Goal: Task Accomplishment & Management: Manage account settings

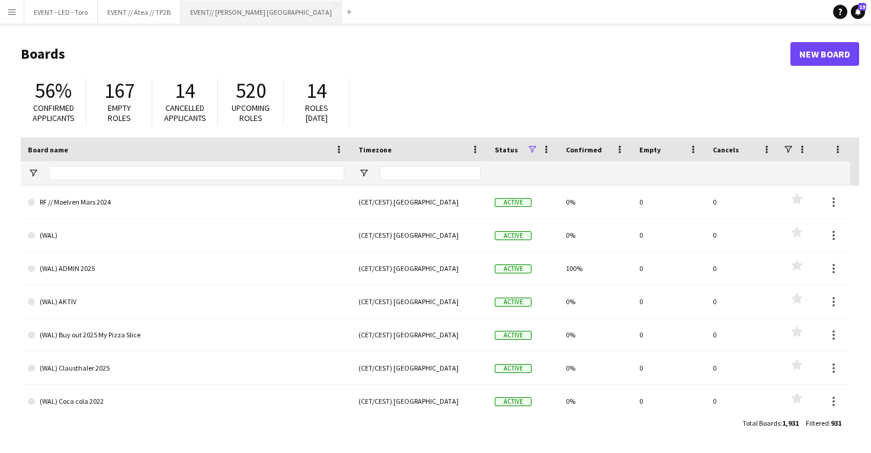
click at [213, 14] on button "EVENT// SIRK NORGE Close" at bounding box center [261, 12] width 161 height 23
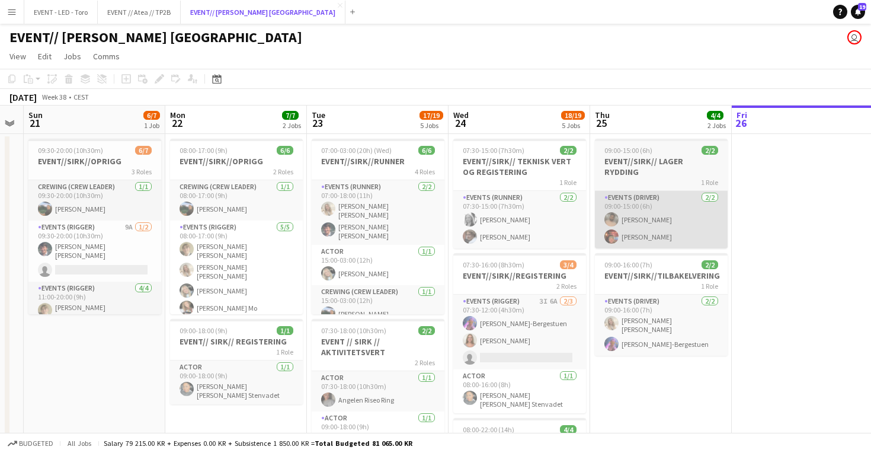
scroll to position [0, 266]
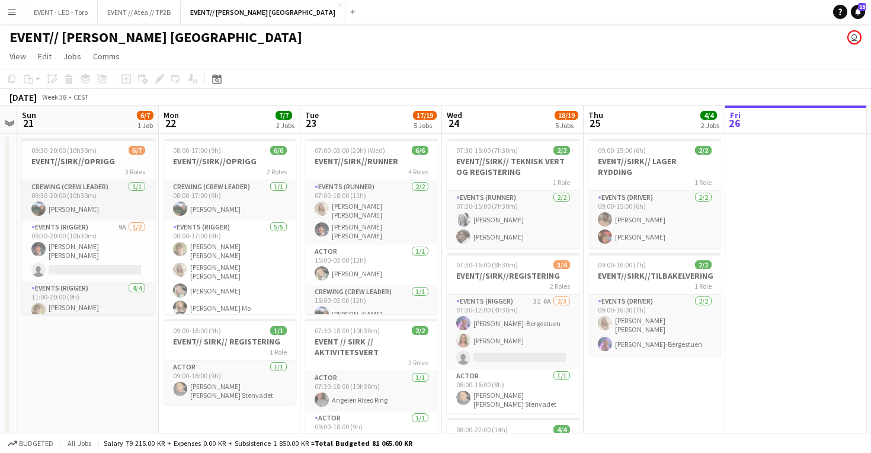
click at [18, 18] on button "Menu" at bounding box center [12, 12] width 24 height 24
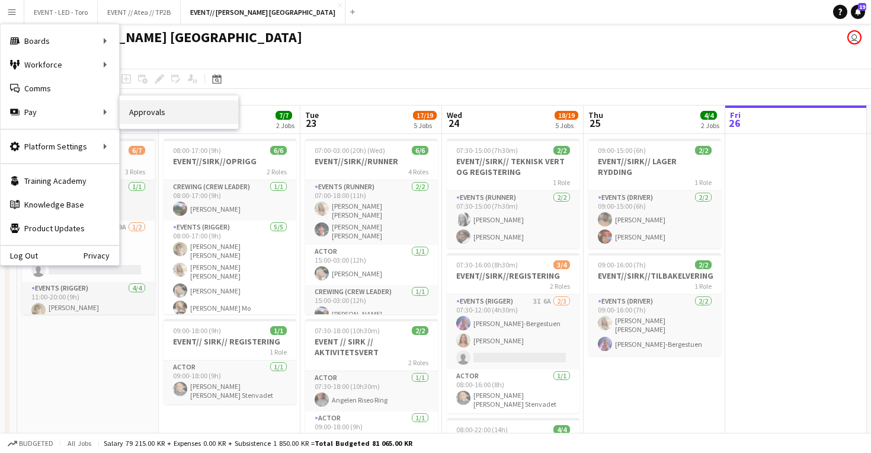
click at [129, 112] on link "Approvals" at bounding box center [179, 112] width 119 height 24
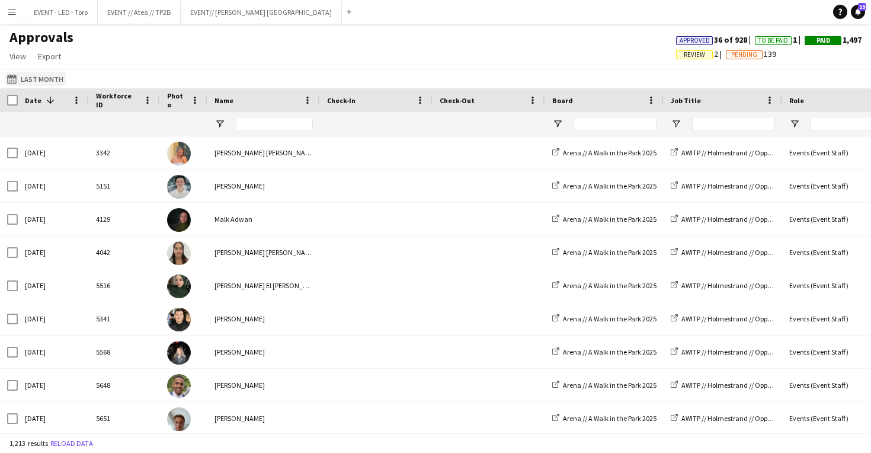
click at [18, 84] on button "Last Month Last Month" at bounding box center [35, 79] width 61 height 14
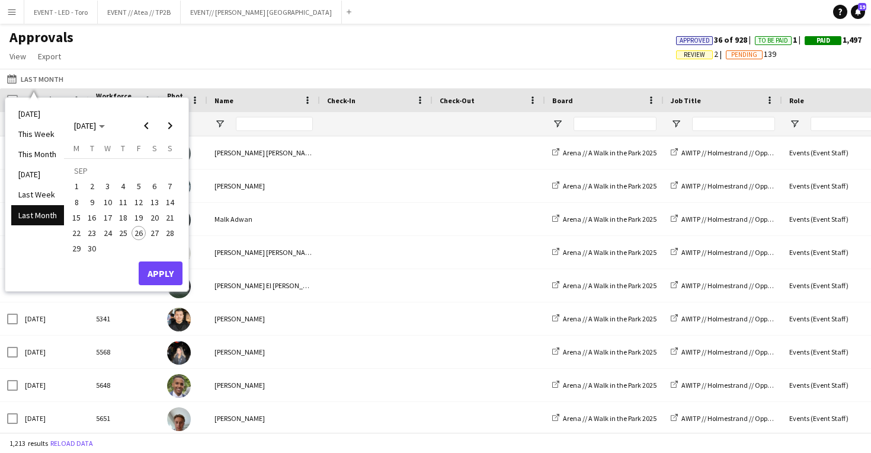
click at [83, 220] on button "15" at bounding box center [76, 217] width 15 height 15
click at [120, 216] on span "18" at bounding box center [123, 217] width 14 height 14
click at [126, 218] on span "18" at bounding box center [123, 217] width 14 height 14
click at [171, 234] on span "28" at bounding box center [170, 233] width 14 height 14
click at [165, 271] on button "Apply" at bounding box center [161, 273] width 44 height 24
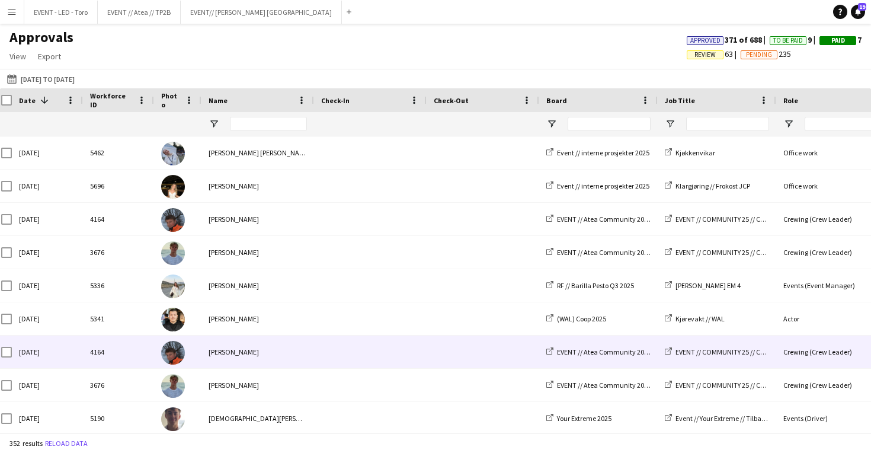
click at [168, 353] on img at bounding box center [173, 353] width 24 height 24
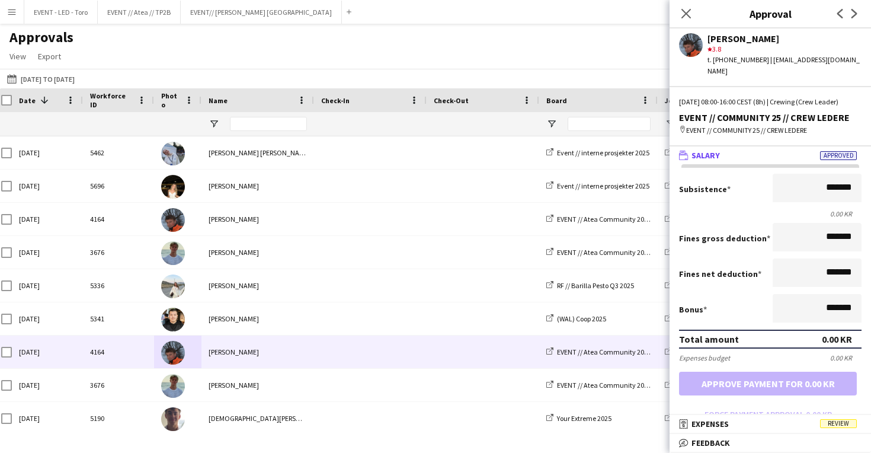
click at [398, 63] on div "Approvals View Customise view Customise filters Reset Filters Reset View Reset …" at bounding box center [435, 48] width 871 height 40
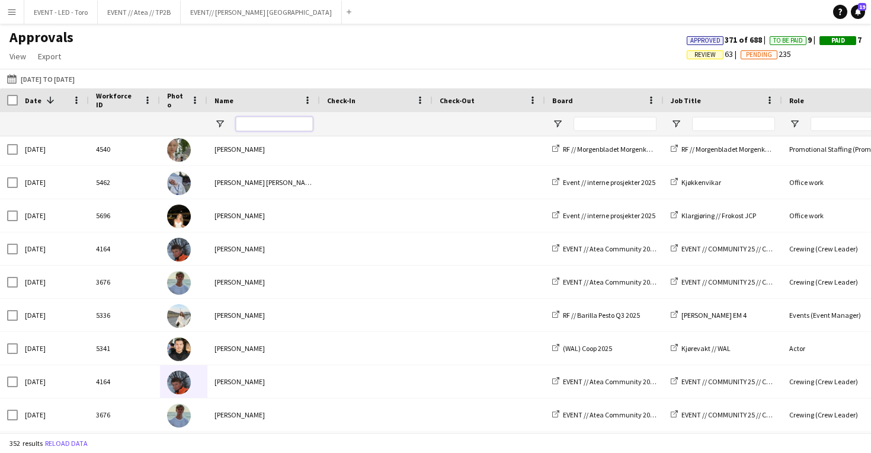
click at [289, 119] on input "Name Filter Input" at bounding box center [274, 124] width 77 height 14
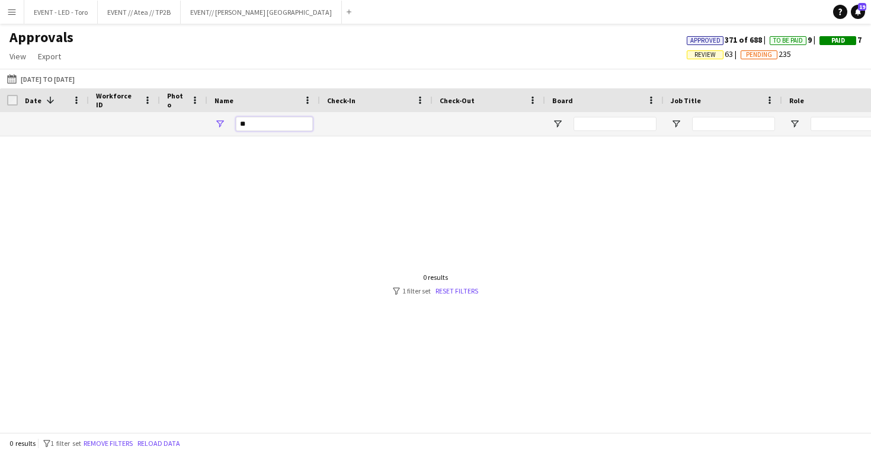
type input "*"
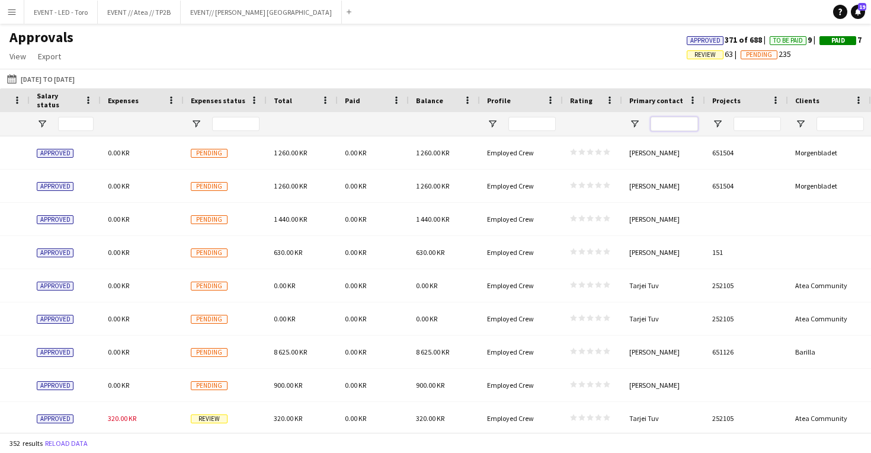
click at [670, 124] on input "Primary contact Filter Input" at bounding box center [674, 124] width 47 height 14
type input "****"
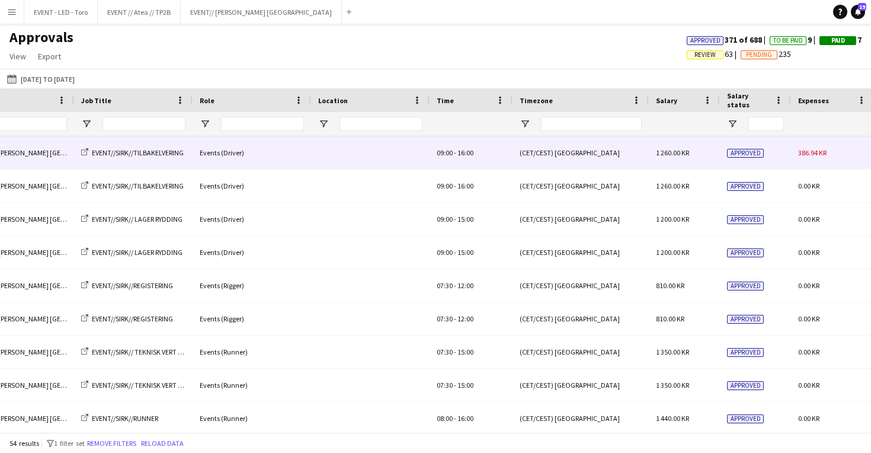
click at [809, 155] on span "386.94 KR" at bounding box center [812, 152] width 28 height 9
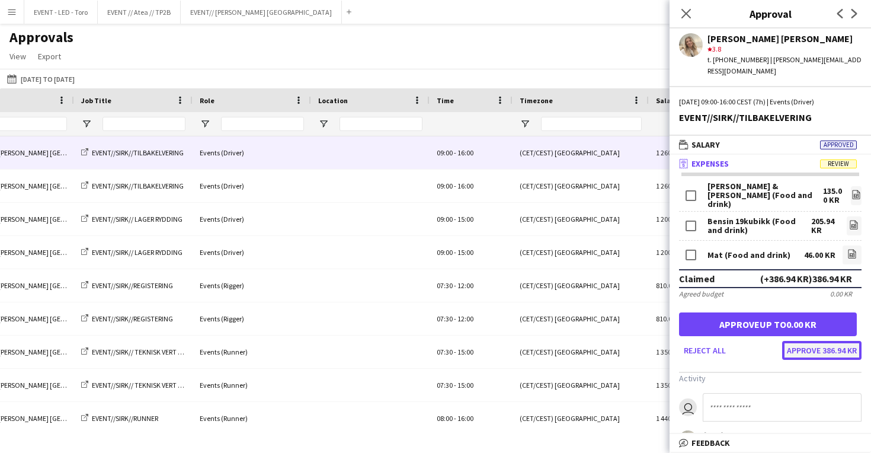
click at [840, 341] on button "Approve 386.94 KR" at bounding box center [821, 350] width 79 height 19
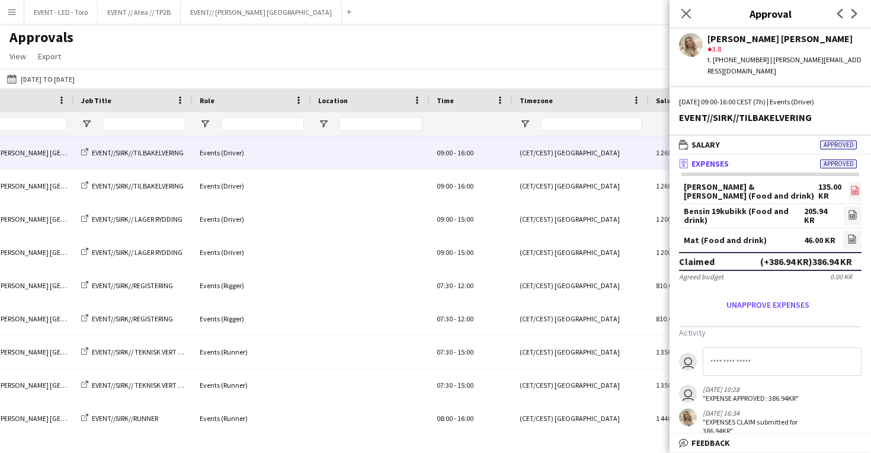
click at [855, 186] on icon "file-image" at bounding box center [854, 190] width 9 height 9
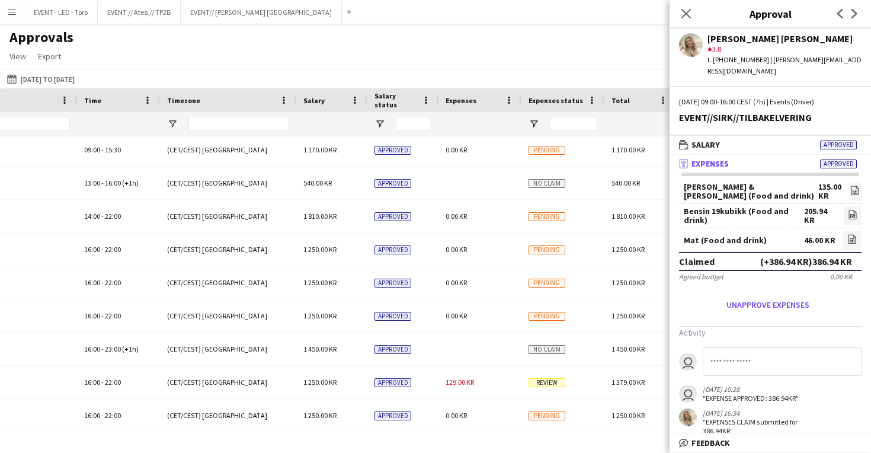
scroll to position [527, 0]
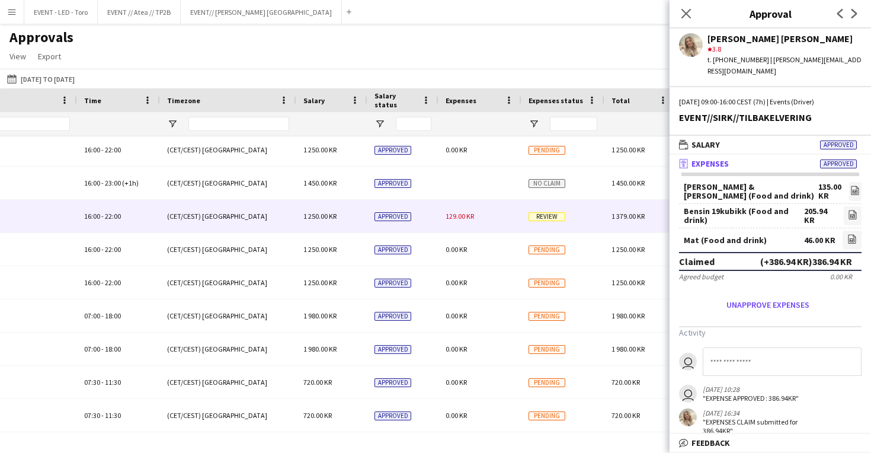
click at [469, 222] on div "129.00 KR" at bounding box center [480, 216] width 83 height 33
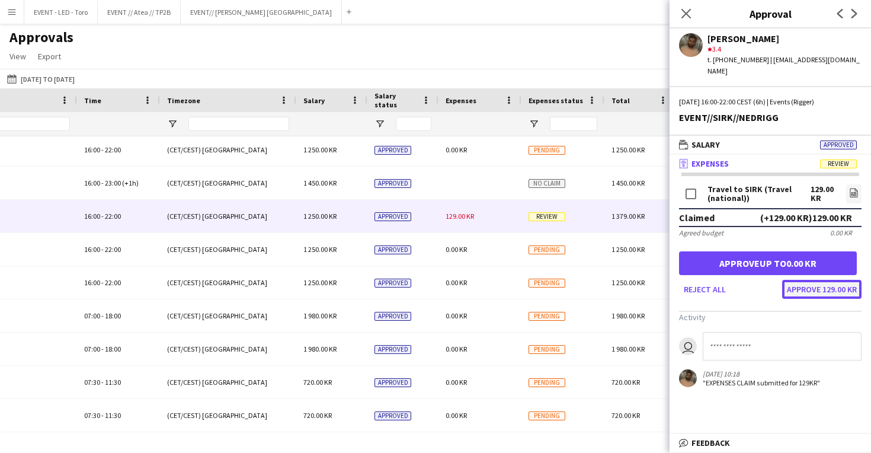
click at [830, 280] on button "Approve 129.00 KR" at bounding box center [821, 289] width 79 height 19
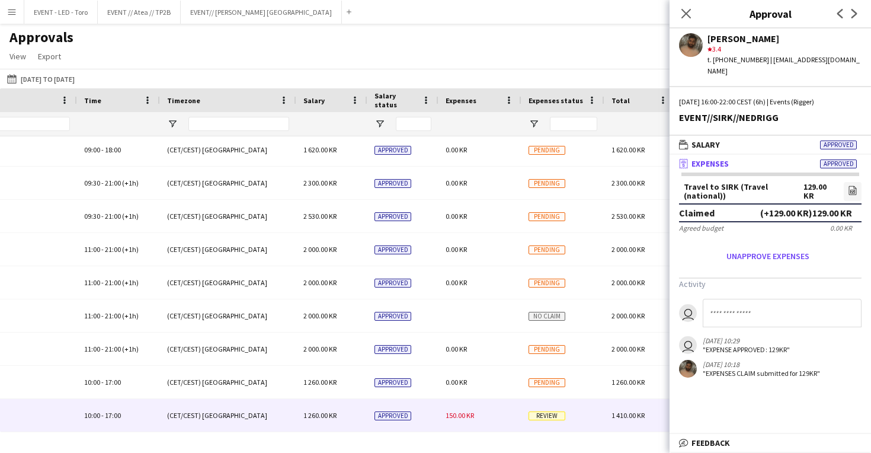
click at [461, 415] on span "150.00 KR" at bounding box center [460, 415] width 28 height 9
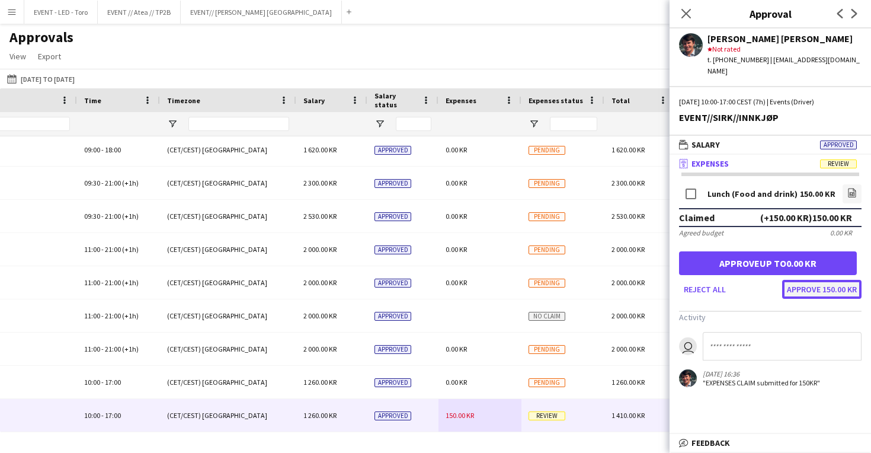
click at [817, 280] on button "Approve 150.00 KR" at bounding box center [821, 289] width 79 height 19
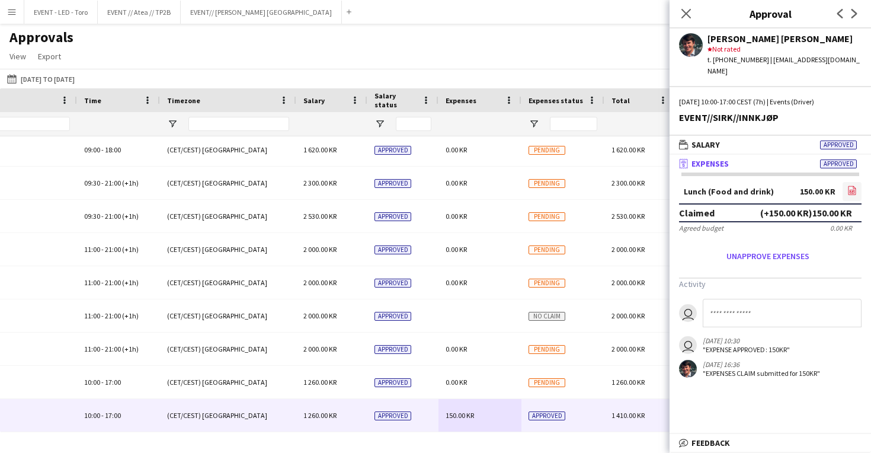
click at [848, 186] on app-icon "file-image" at bounding box center [852, 192] width 9 height 12
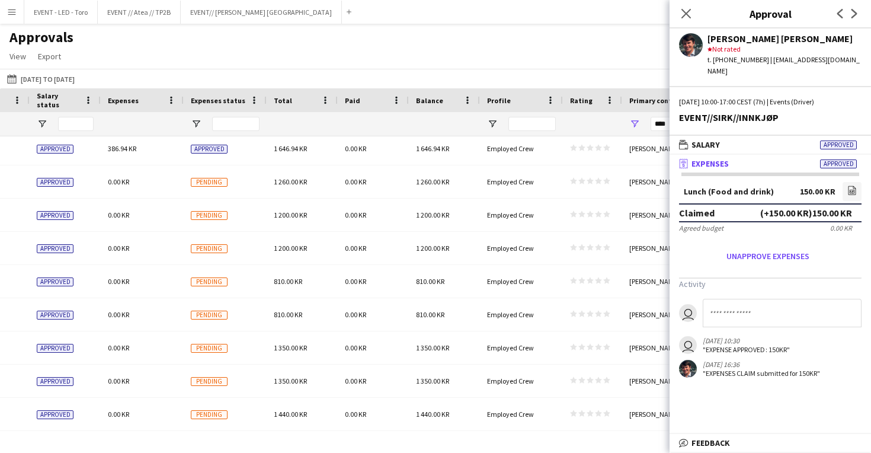
click at [545, 56] on div "Approvals View Customise view Customise filters Reset Filters Reset View Reset …" at bounding box center [435, 48] width 871 height 40
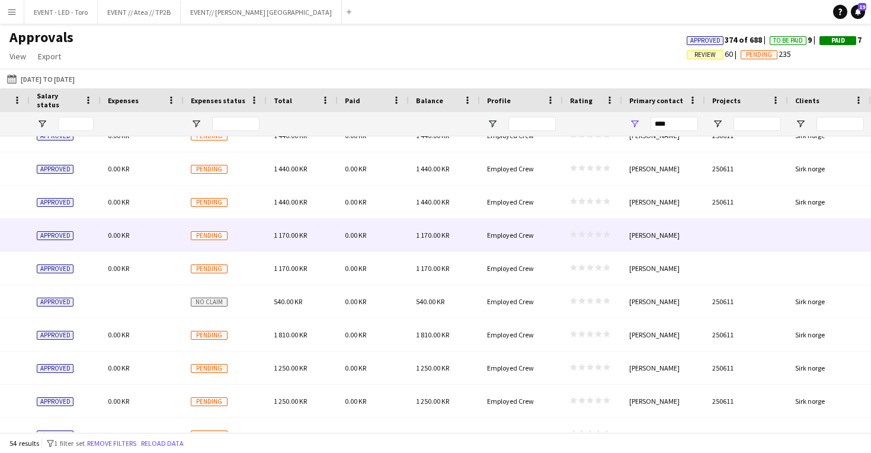
click at [712, 221] on div at bounding box center [746, 235] width 83 height 33
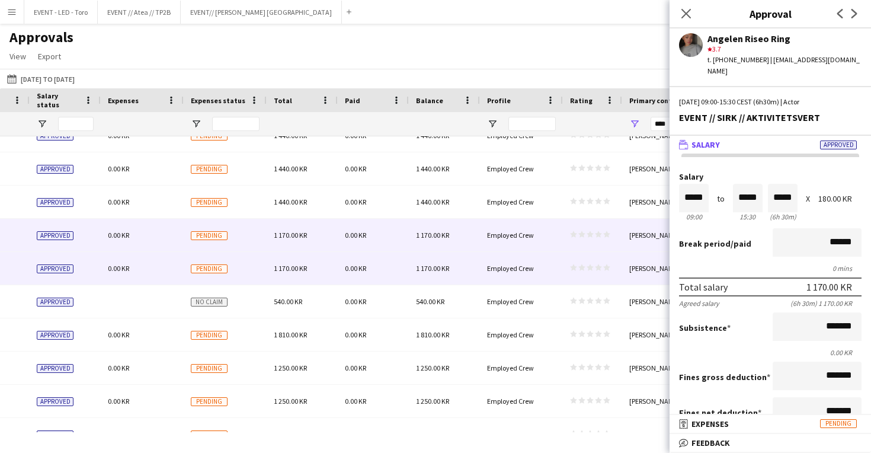
click at [638, 268] on div "[PERSON_NAME]" at bounding box center [663, 268] width 83 height 33
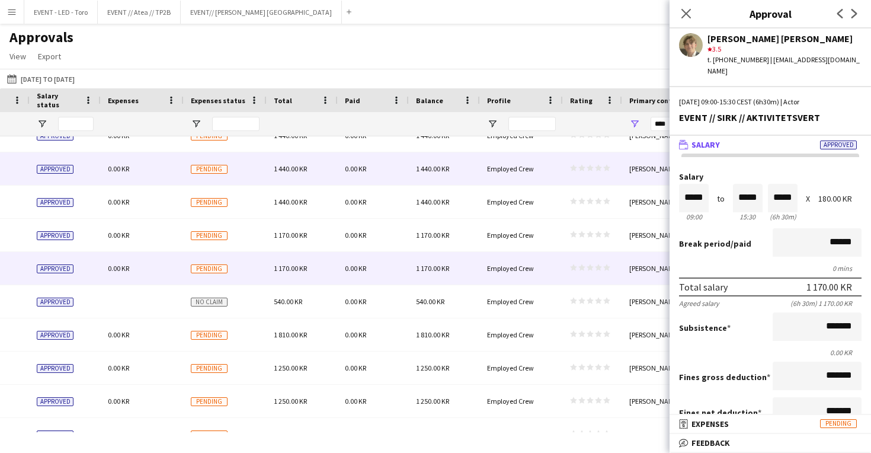
click at [624, 184] on div "[PERSON_NAME]" at bounding box center [663, 168] width 83 height 33
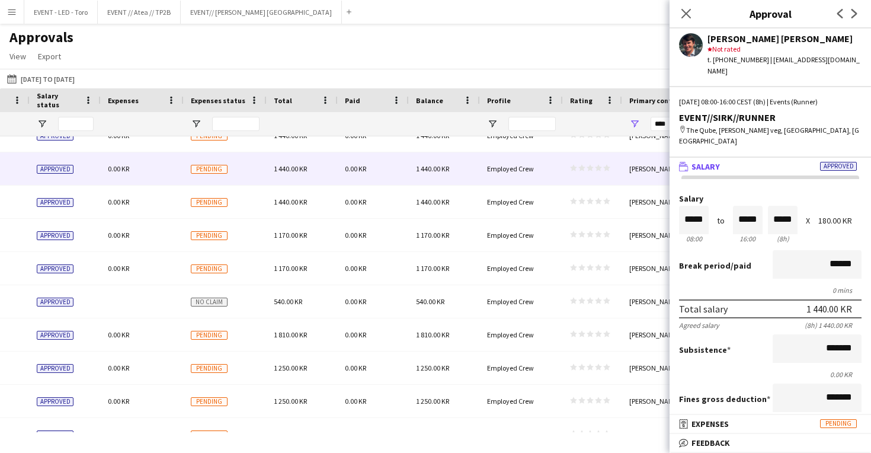
click at [620, 46] on div "Approvals View Customise view Customise filters Reset Filters Reset View Reset …" at bounding box center [435, 48] width 871 height 40
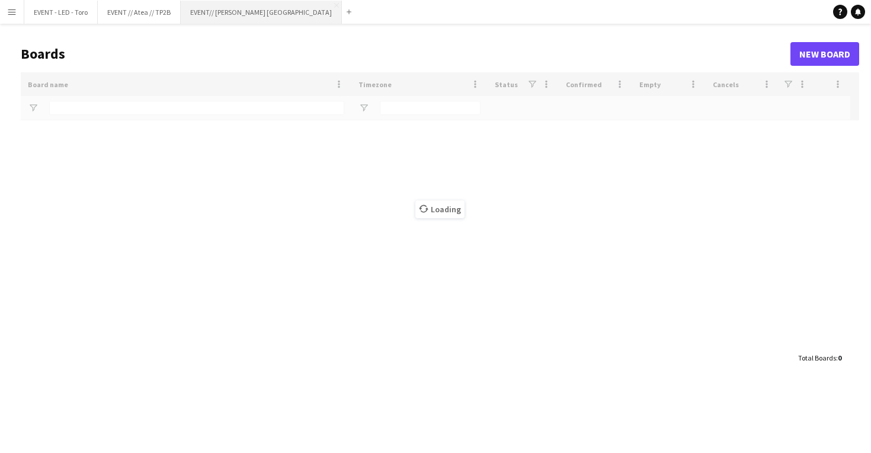
click at [216, 9] on button "EVENT// SIRK NORGE Close" at bounding box center [261, 12] width 161 height 23
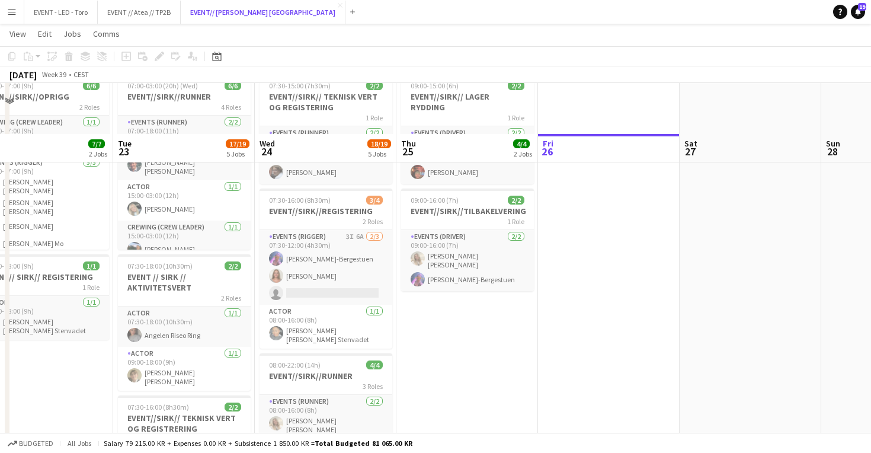
scroll to position [114, 0]
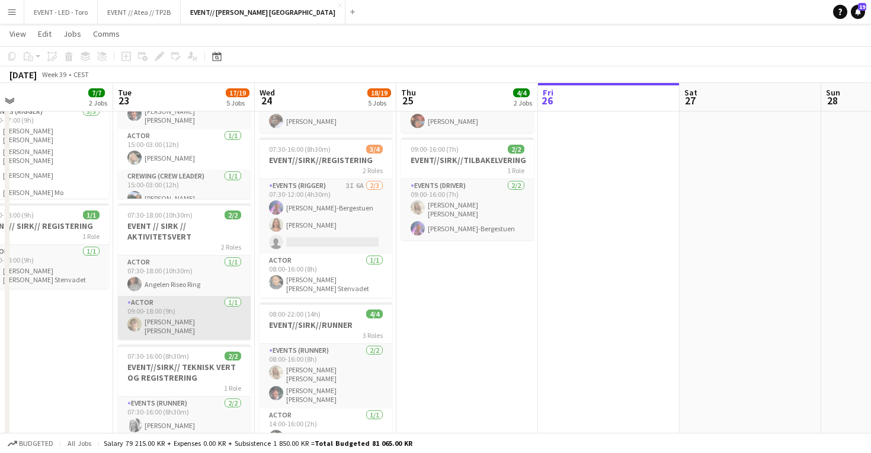
click at [164, 314] on app-card-role "Actor 1/1 09:00-18:00 (9h) Bastian Solem" at bounding box center [184, 318] width 133 height 44
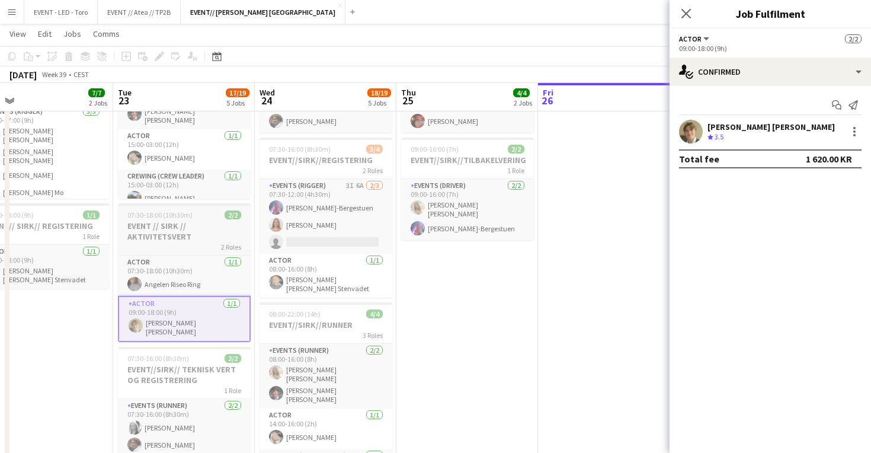
click at [187, 230] on h3 "EVENT // SIRK // AKTIVITETSVERT" at bounding box center [184, 230] width 133 height 21
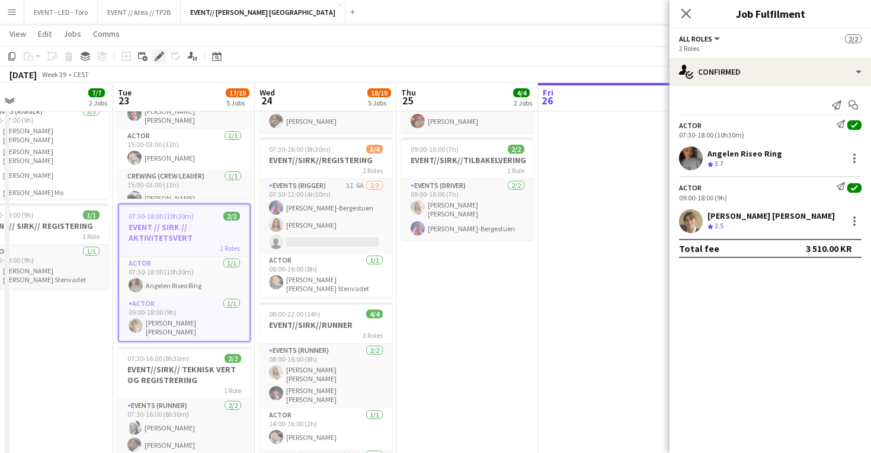
click at [161, 58] on icon "Edit" at bounding box center [159, 56] width 9 height 9
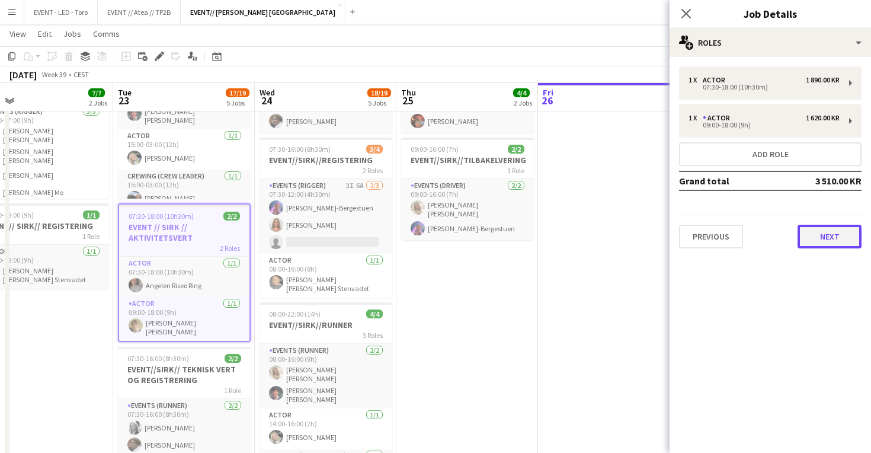
click at [842, 232] on button "Next" at bounding box center [830, 237] width 64 height 24
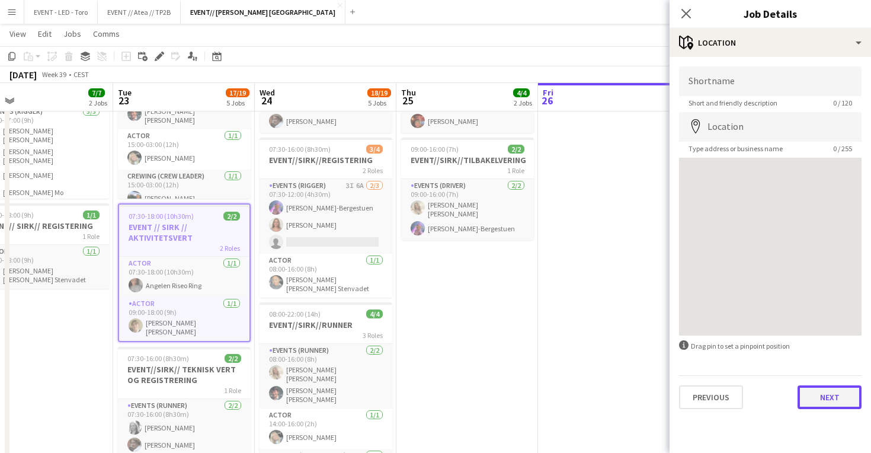
click at [837, 395] on button "Next" at bounding box center [830, 397] width 64 height 24
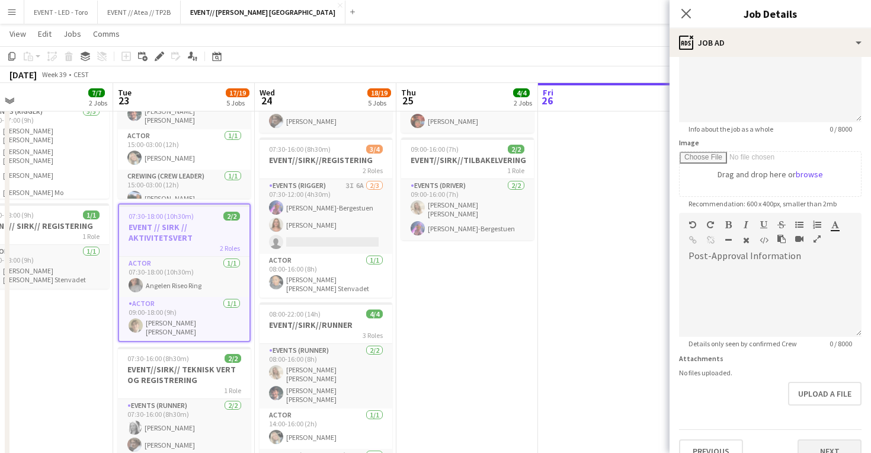
scroll to position [133, 0]
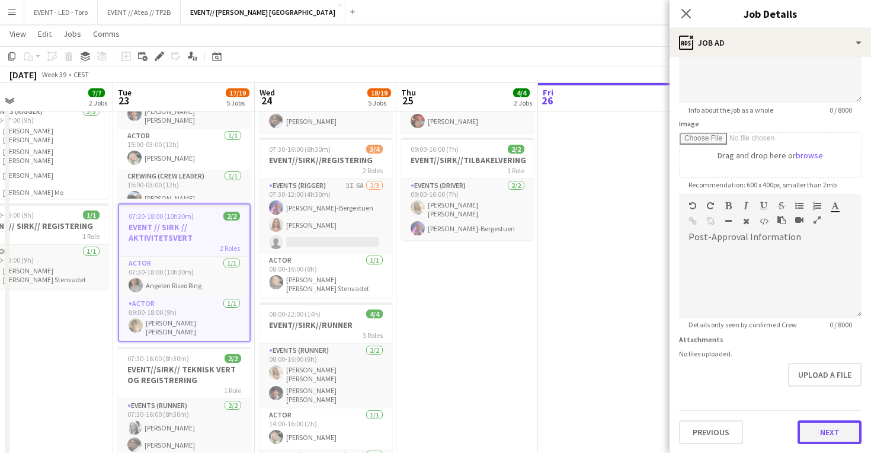
click at [840, 435] on button "Next" at bounding box center [830, 432] width 64 height 24
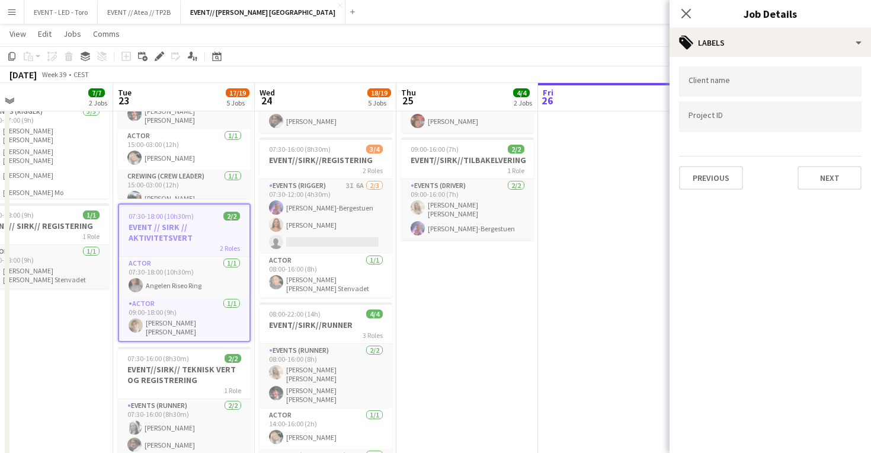
scroll to position [0, 0]
click at [765, 78] on div at bounding box center [770, 81] width 183 height 30
type input "****"
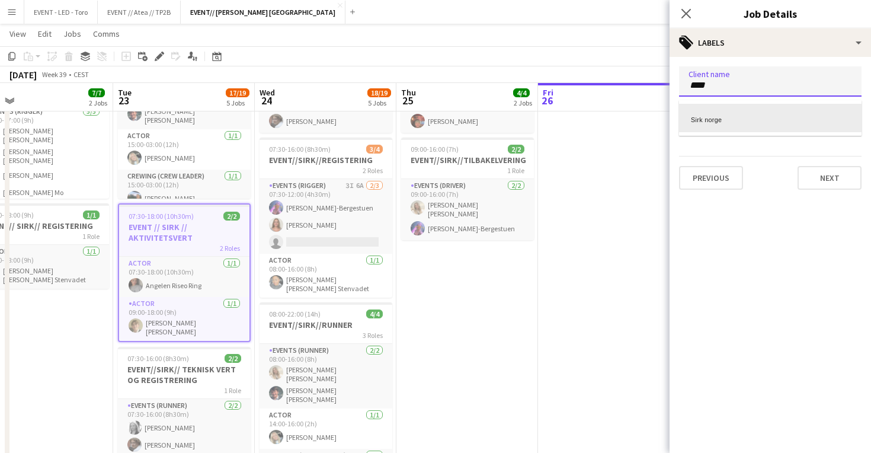
click at [744, 115] on div "Sirk norge" at bounding box center [770, 118] width 183 height 28
click at [738, 115] on input "Type to search project ID labels..." at bounding box center [771, 117] width 164 height 11
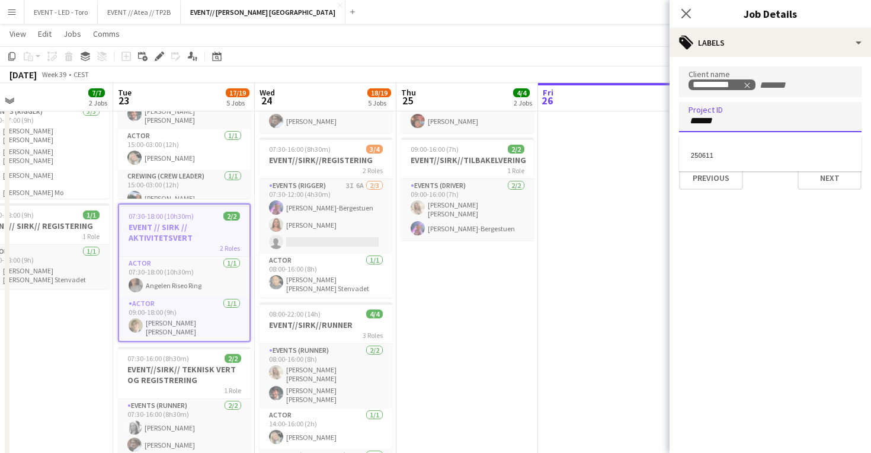
type input "******"
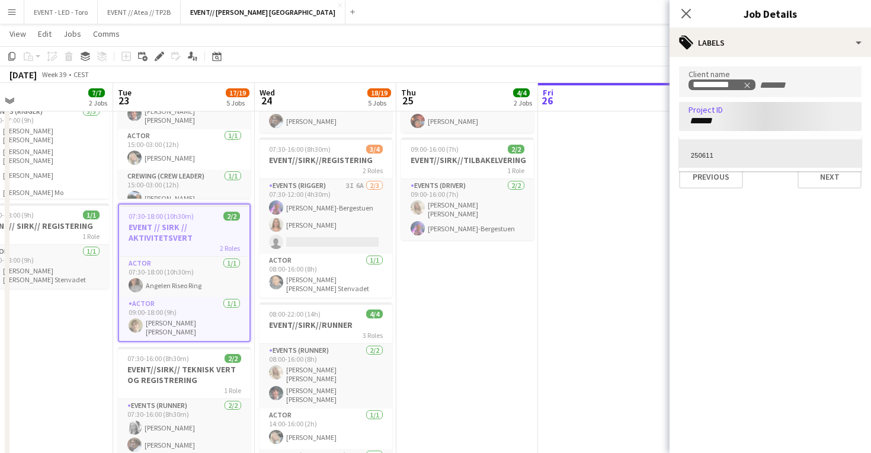
click at [826, 172] on div at bounding box center [771, 226] width 202 height 453
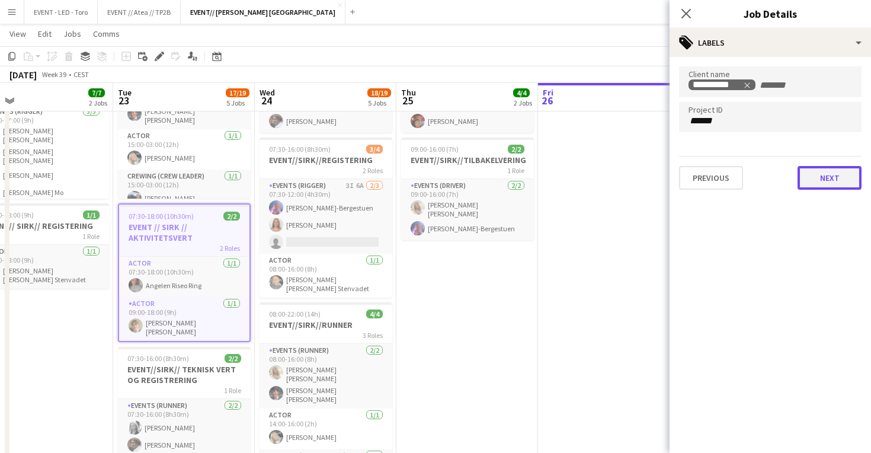
click at [827, 178] on button "Next" at bounding box center [830, 178] width 64 height 24
type input "*******"
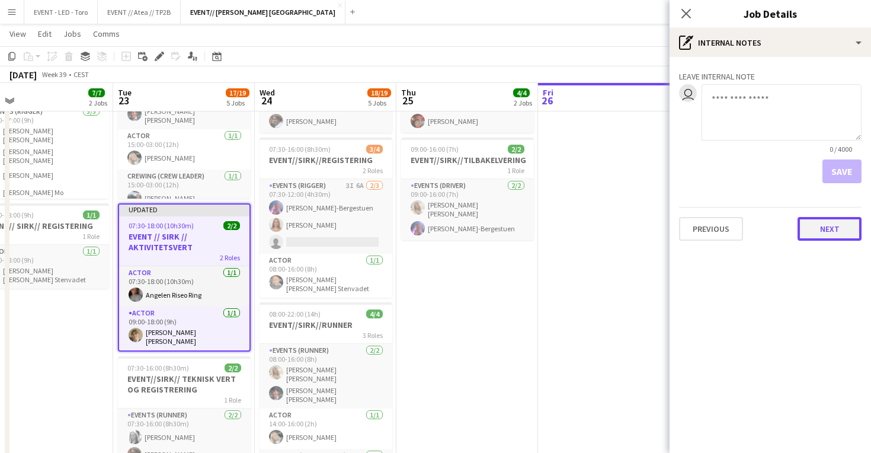
click at [843, 239] on button "Next" at bounding box center [830, 229] width 64 height 24
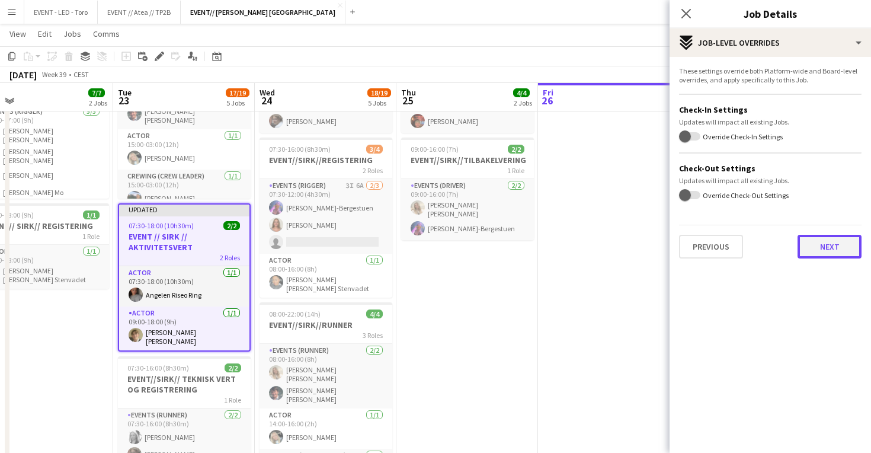
click at [843, 248] on button "Next" at bounding box center [830, 247] width 64 height 24
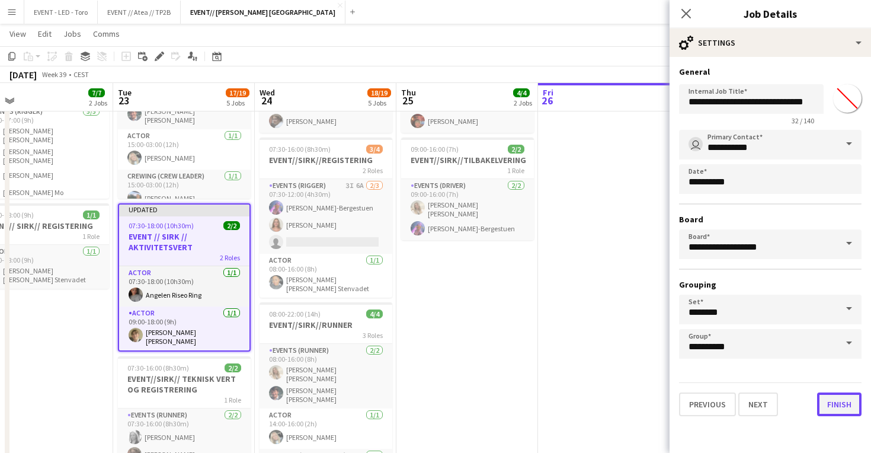
click at [845, 407] on button "Finish" at bounding box center [839, 404] width 44 height 24
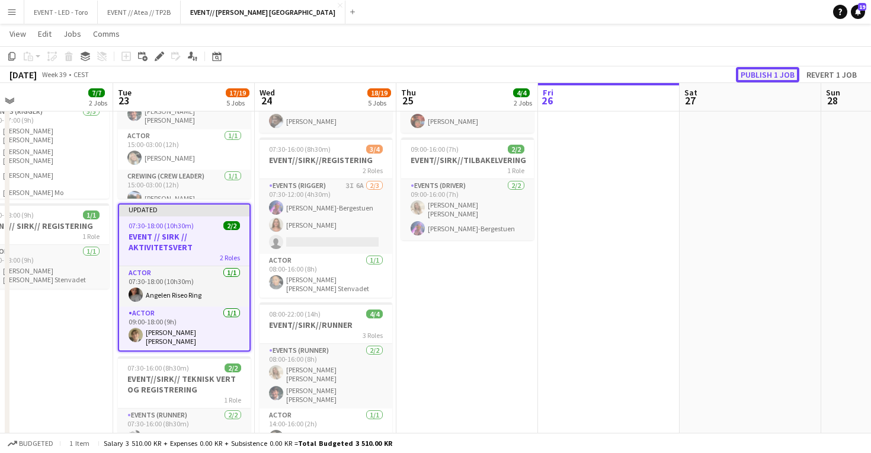
click at [776, 72] on button "Publish 1 job" at bounding box center [767, 74] width 63 height 15
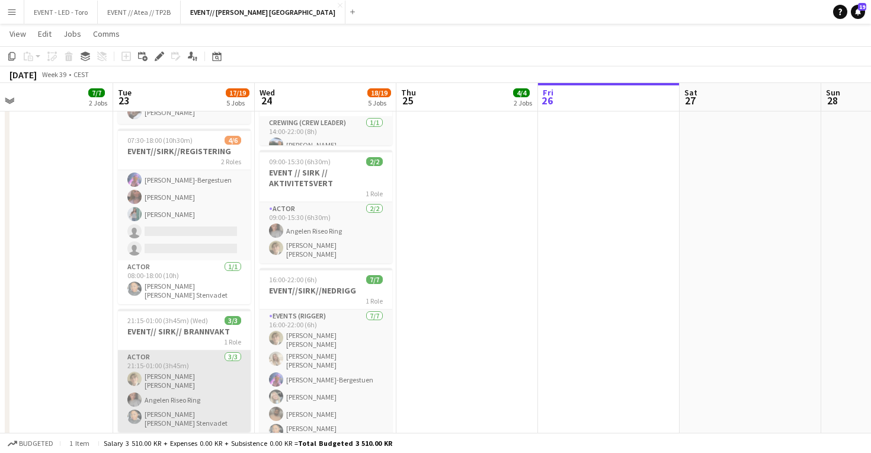
scroll to position [449, 0]
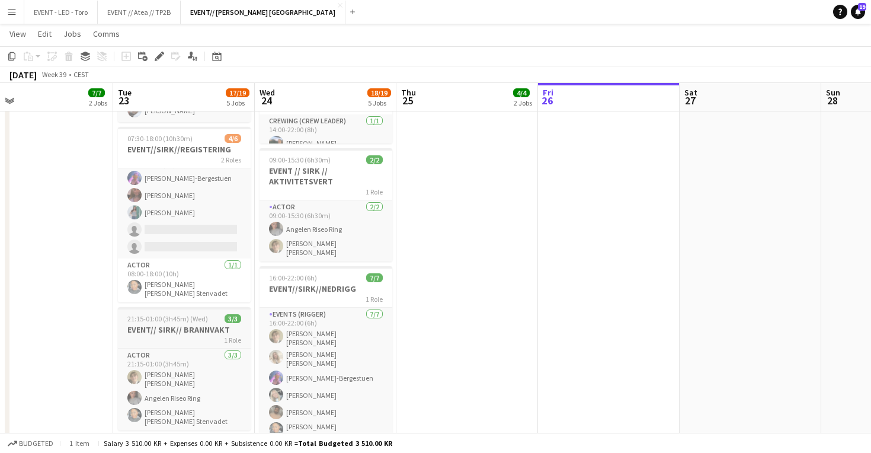
click at [197, 326] on h3 "EVENT// SIRK// BRANNVAKT" at bounding box center [184, 329] width 133 height 11
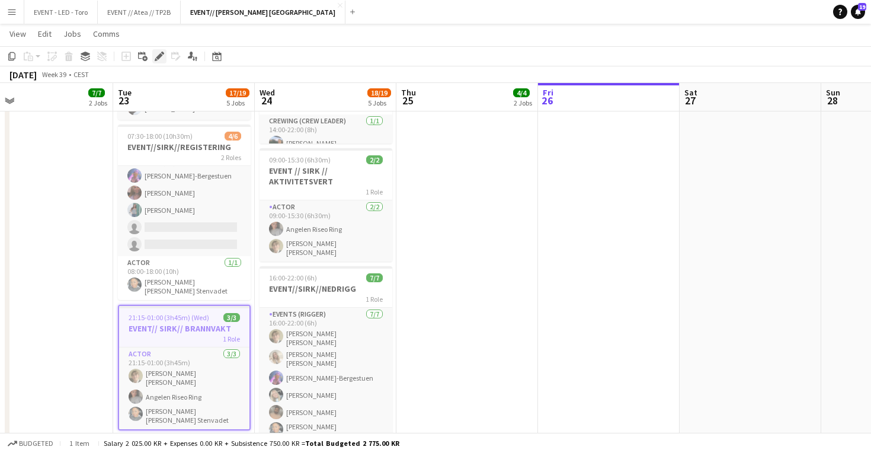
click at [157, 54] on icon "Edit" at bounding box center [159, 56] width 9 height 9
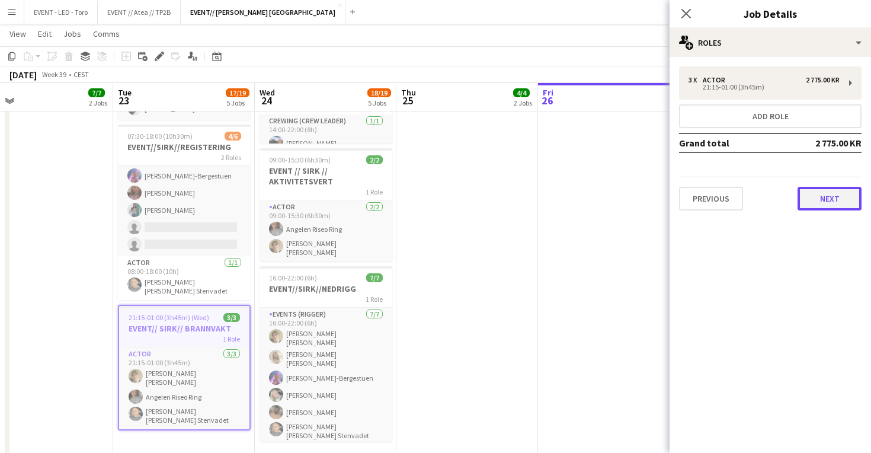
click at [827, 197] on button "Next" at bounding box center [830, 199] width 64 height 24
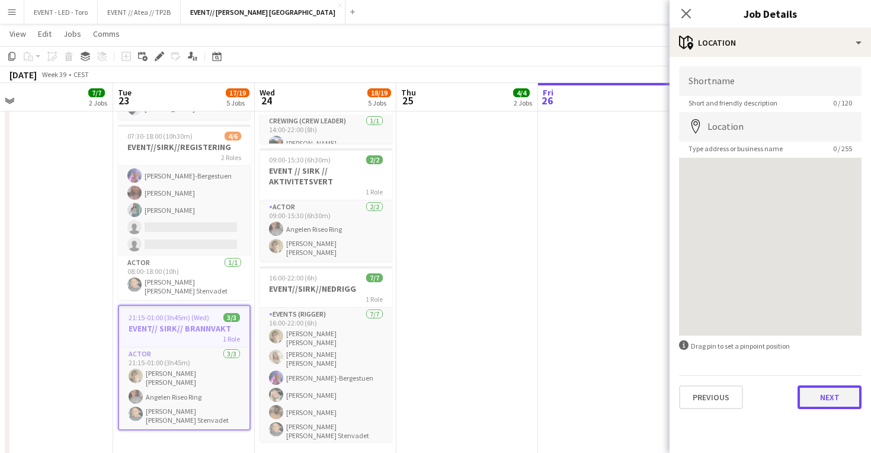
click at [836, 394] on button "Next" at bounding box center [830, 397] width 64 height 24
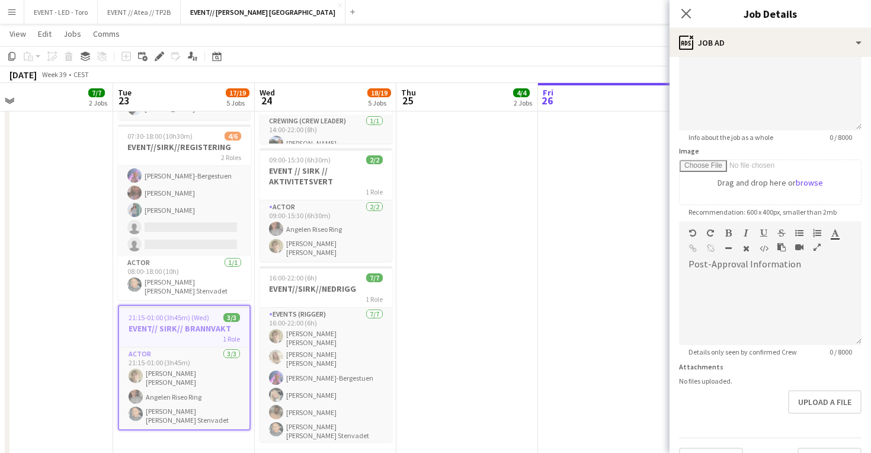
scroll to position [133, 0]
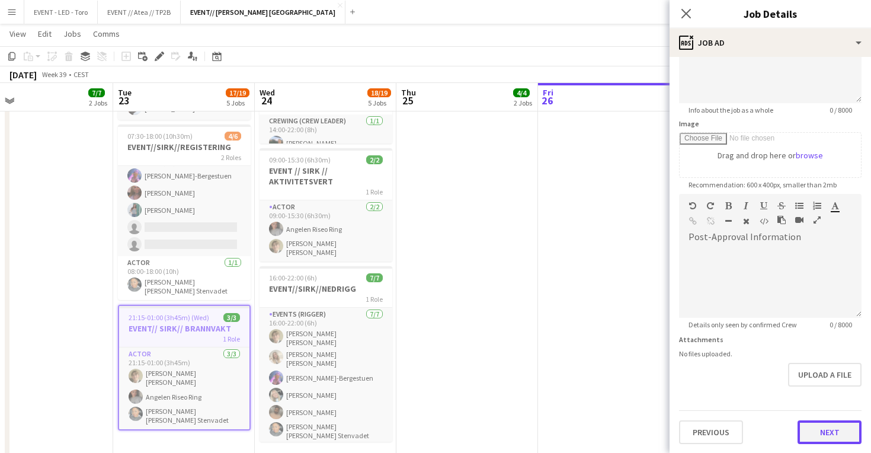
click at [835, 435] on button "Next" at bounding box center [830, 432] width 64 height 24
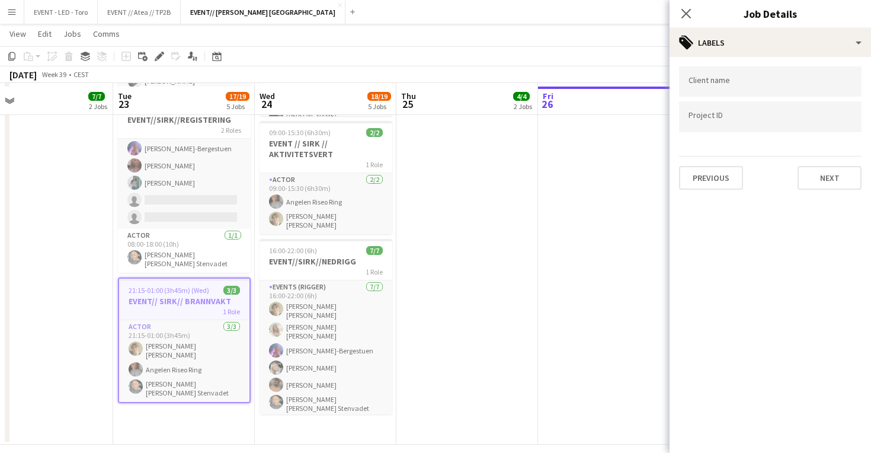
scroll to position [479, 0]
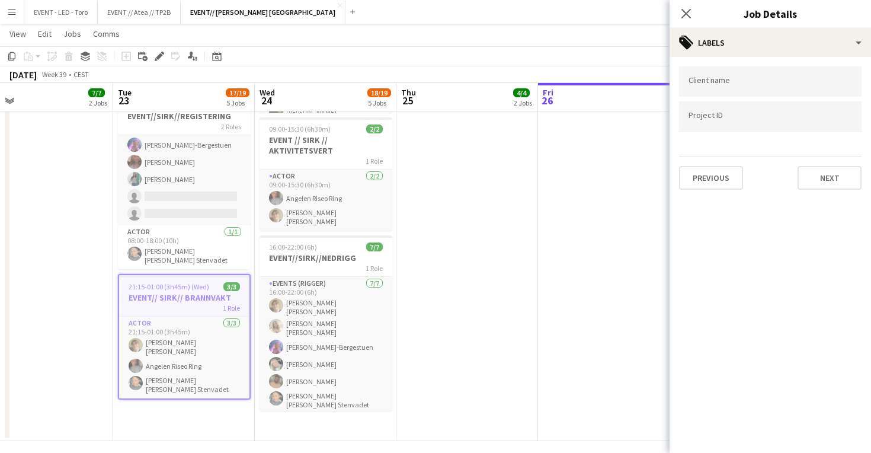
click at [736, 85] on input "Type to search client labels..." at bounding box center [771, 81] width 164 height 11
type input "****"
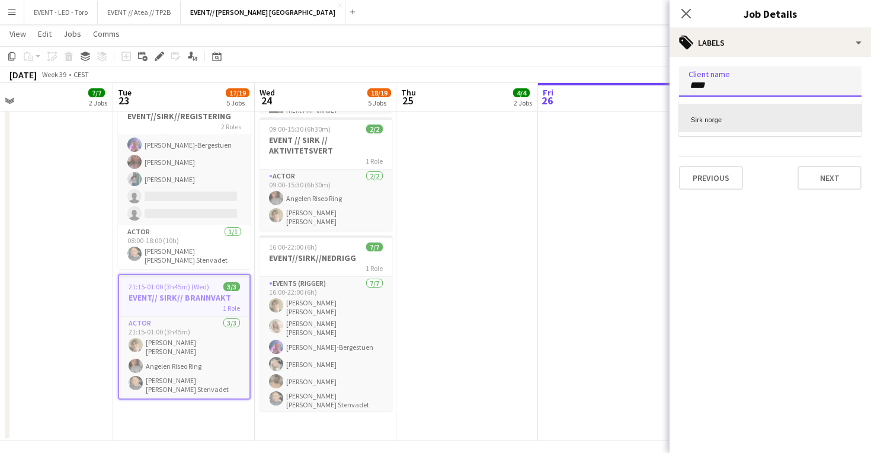
scroll to position [0, 0]
click at [728, 113] on div "Sirk norge" at bounding box center [770, 118] width 183 height 28
click at [722, 113] on div at bounding box center [770, 117] width 183 height 30
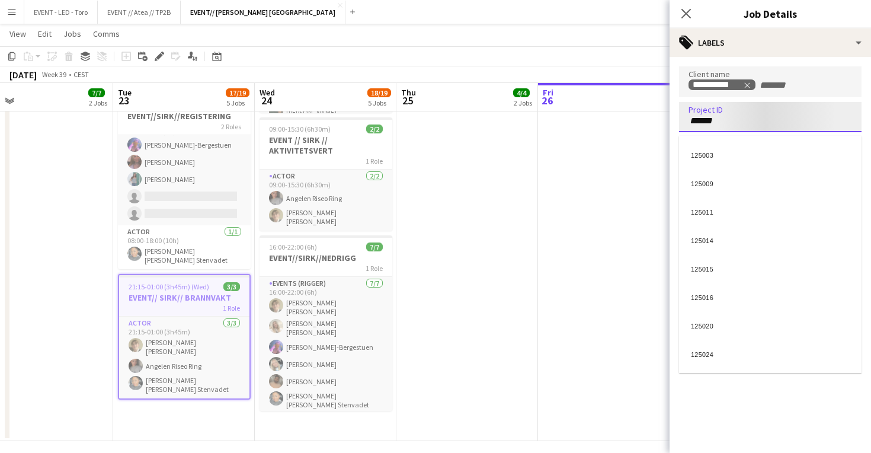
type input "******"
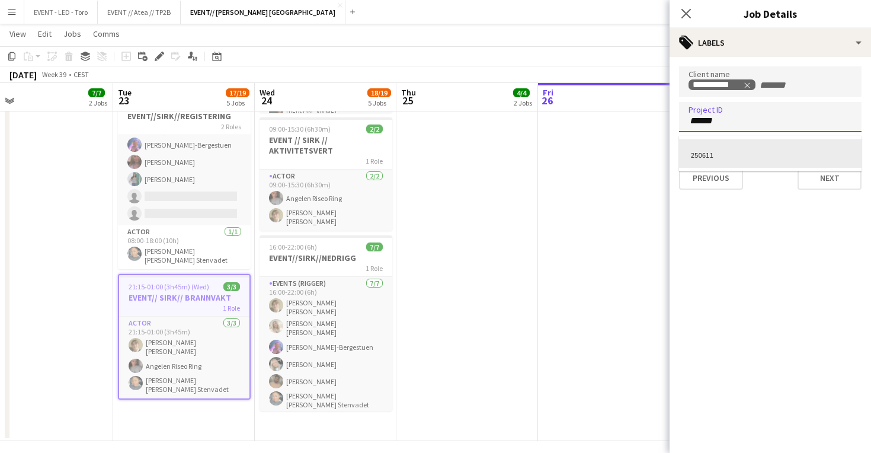
click at [741, 141] on div "250611" at bounding box center [770, 153] width 183 height 28
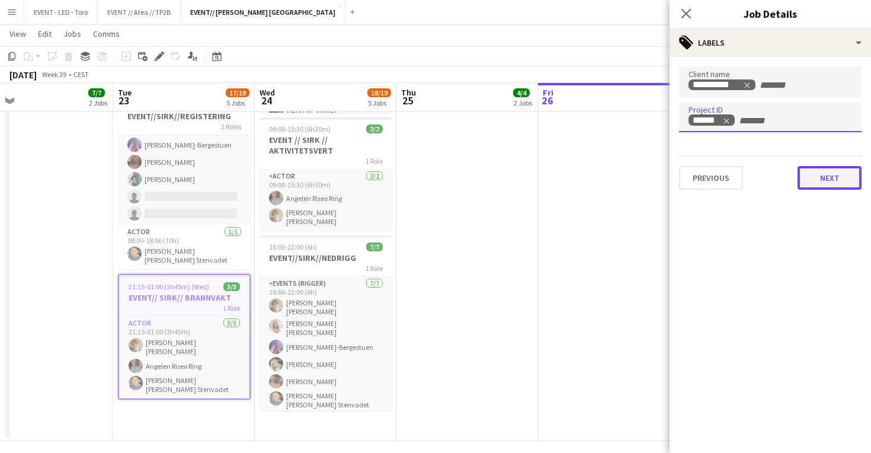
click at [817, 175] on button "Next" at bounding box center [830, 178] width 64 height 24
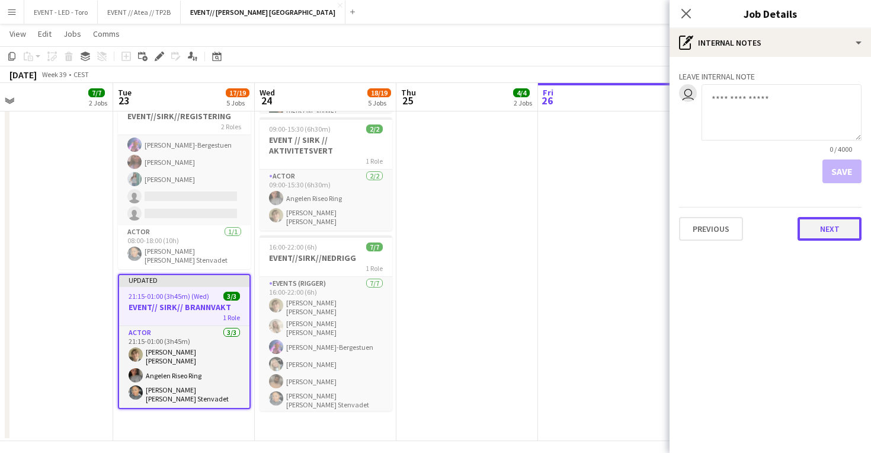
click at [845, 241] on button "Next" at bounding box center [830, 229] width 64 height 24
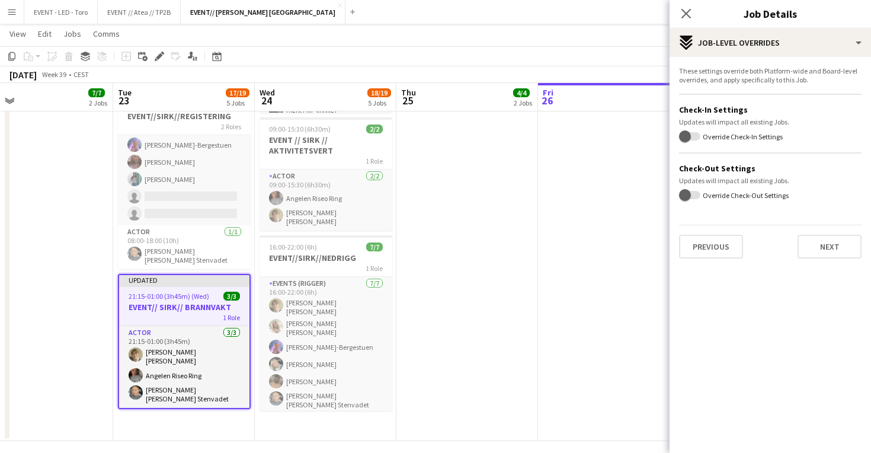
click at [849, 259] on div "These settings override both Platform-wide and Board-level overrides, and apply…" at bounding box center [771, 162] width 202 height 211
click at [853, 255] on button "Next" at bounding box center [830, 247] width 64 height 24
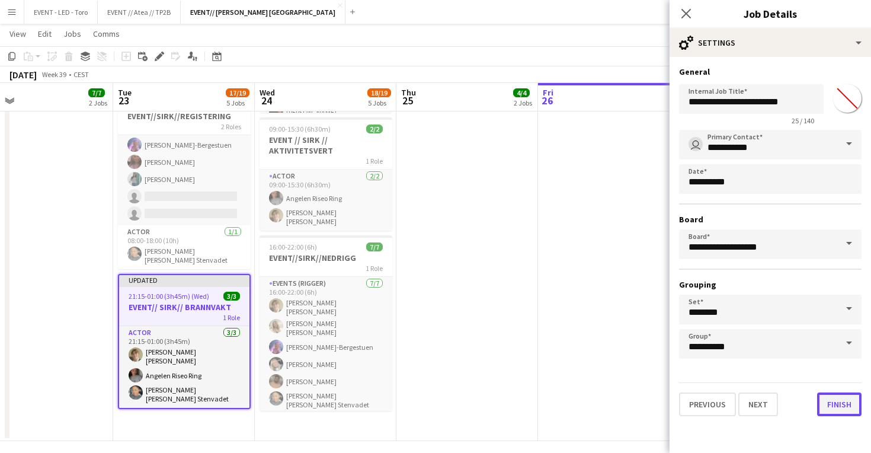
click at [852, 401] on button "Finish" at bounding box center [839, 404] width 44 height 24
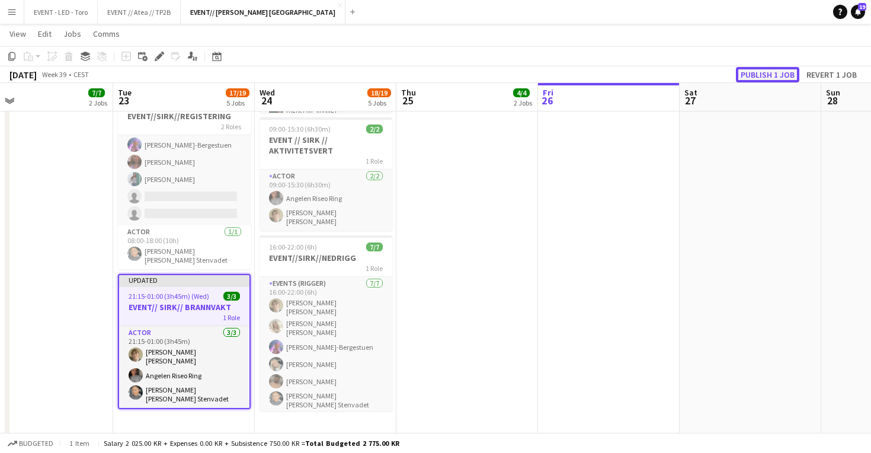
click at [779, 69] on button "Publish 1 job" at bounding box center [767, 74] width 63 height 15
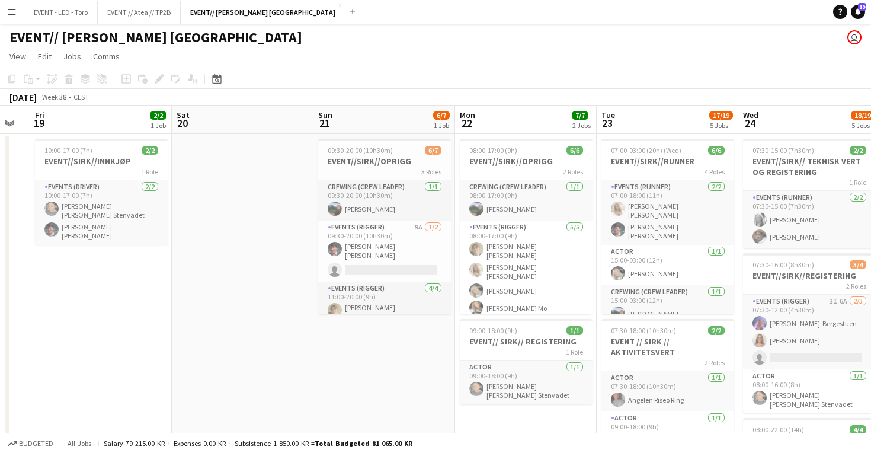
scroll to position [0, 360]
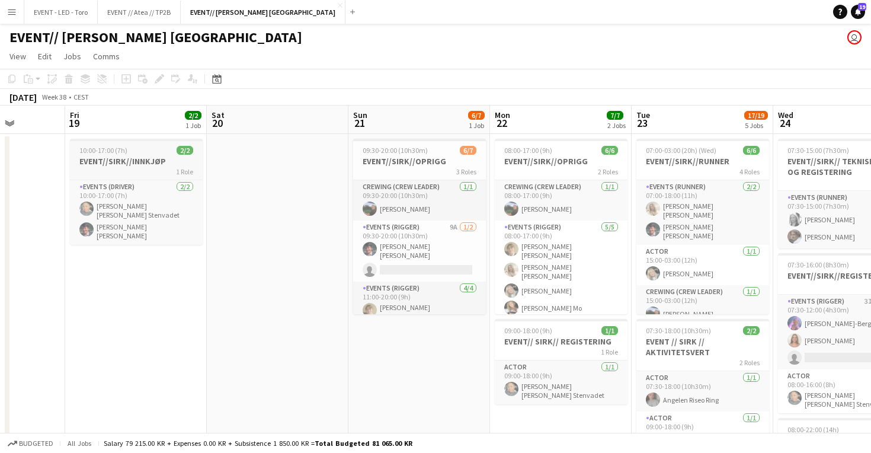
click at [113, 155] on app-job-card "10:00-17:00 (7h) 2/2 EVENT//SIRK//INNKJØP 1 Role Events (Driver) 2/2 10:00-17:0…" at bounding box center [136, 192] width 133 height 106
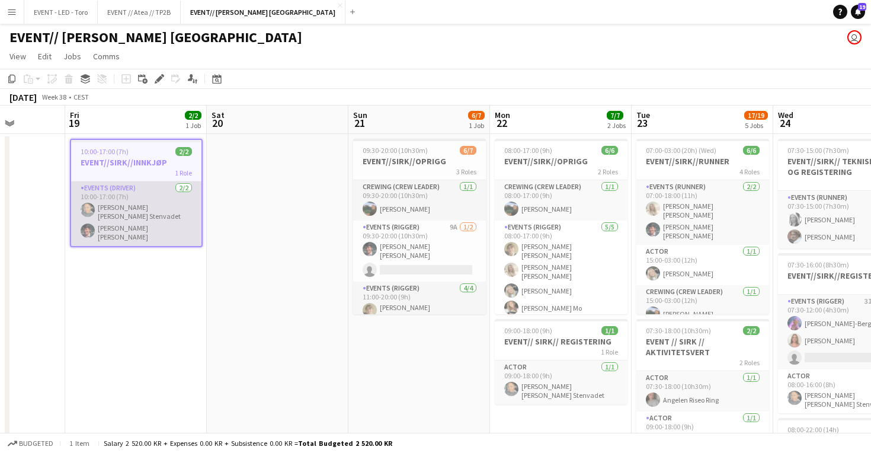
click at [80, 187] on app-card-role "Events (Driver) 2/2 10:00-17:00 (7h) Daniela Alejandra Eriksen Stenvadet Eskil …" at bounding box center [136, 213] width 130 height 65
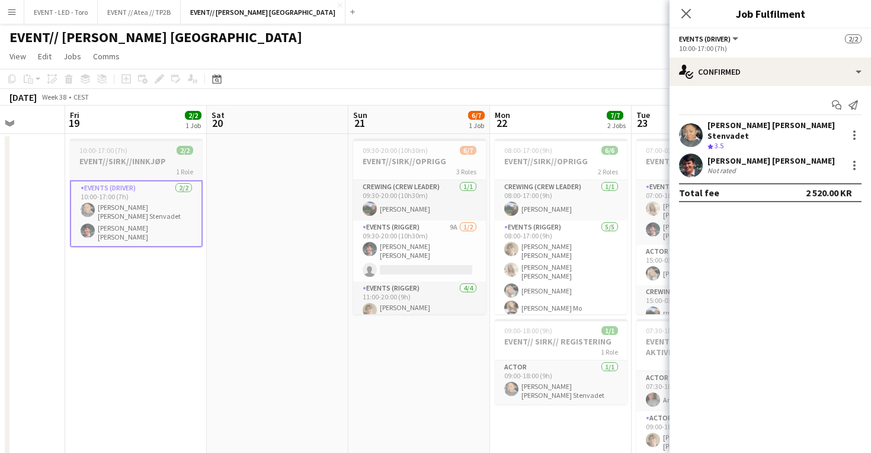
click at [113, 170] on div "1 Role" at bounding box center [136, 171] width 133 height 9
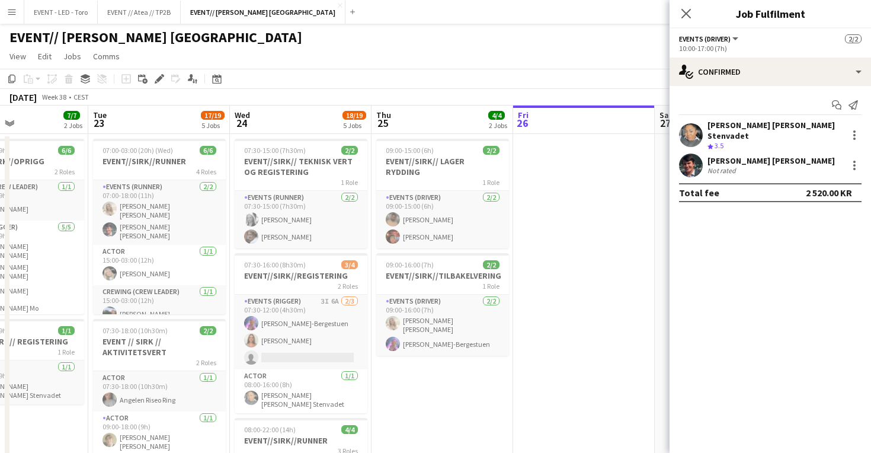
scroll to position [0, 339]
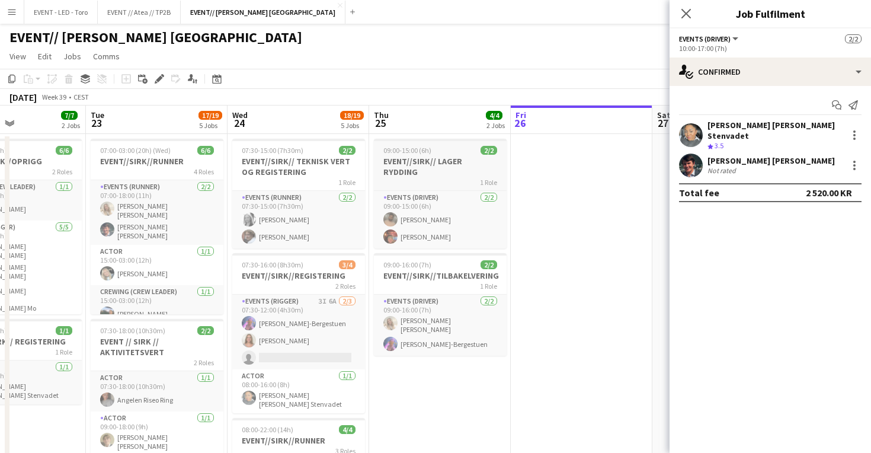
click at [446, 177] on div "1 Role" at bounding box center [440, 181] width 133 height 9
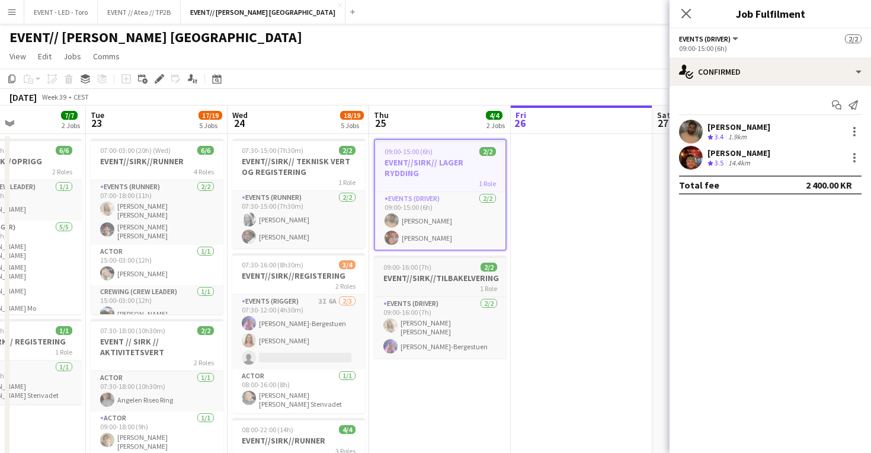
click at [440, 295] on app-job-card "09:00-16:00 (7h) 2/2 EVENT//SIRK//TILBAKELVERING 1 Role Events (Driver) 2/2 09:…" at bounding box center [440, 306] width 133 height 103
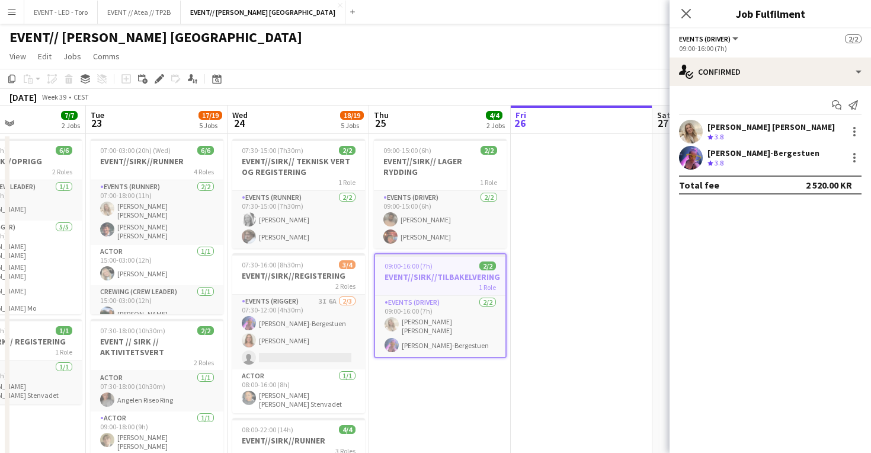
click at [453, 271] on h3 "EVENT//SIRK//TILBAKELVERING" at bounding box center [440, 276] width 130 height 11
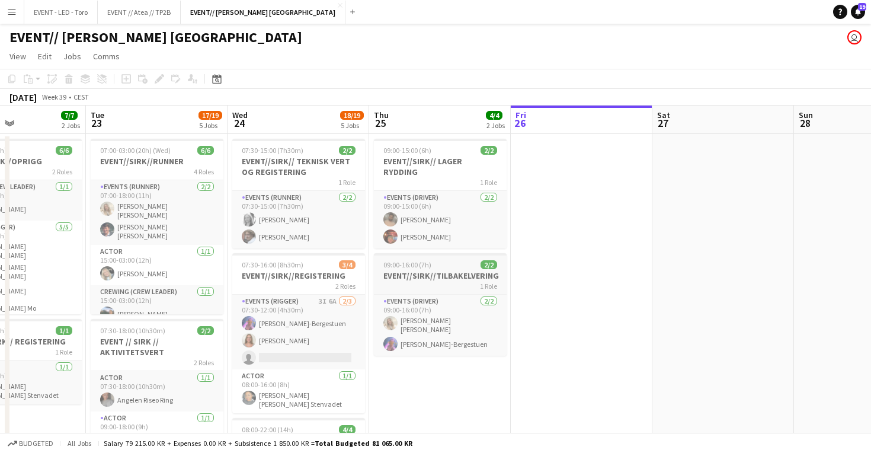
click at [448, 281] on div "1 Role" at bounding box center [440, 285] width 133 height 9
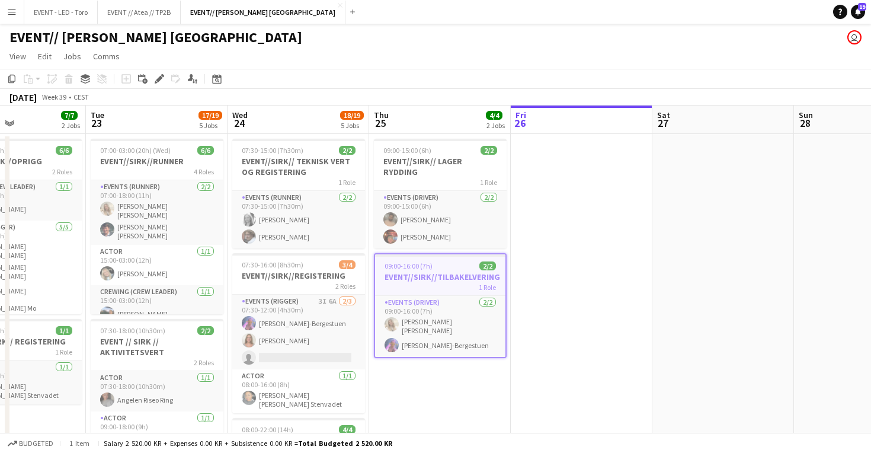
click at [449, 282] on div "1 Role" at bounding box center [440, 286] width 130 height 9
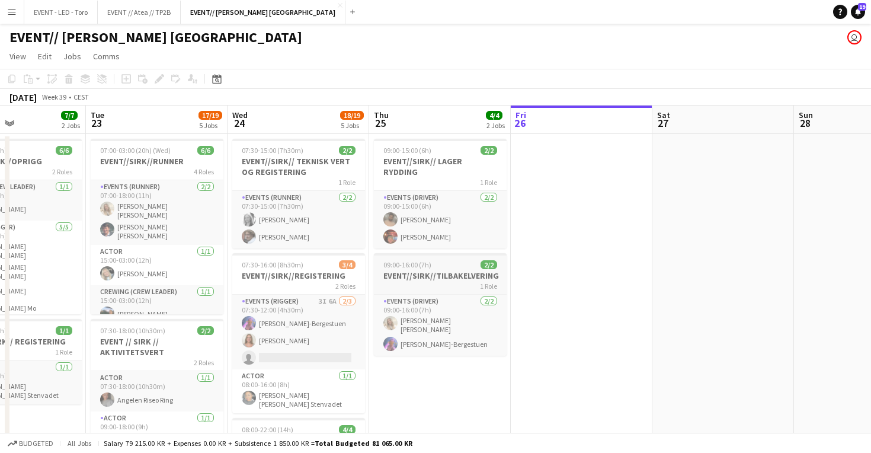
click at [449, 270] on h3 "EVENT//SIRK//TILBAKELVERING" at bounding box center [440, 275] width 133 height 11
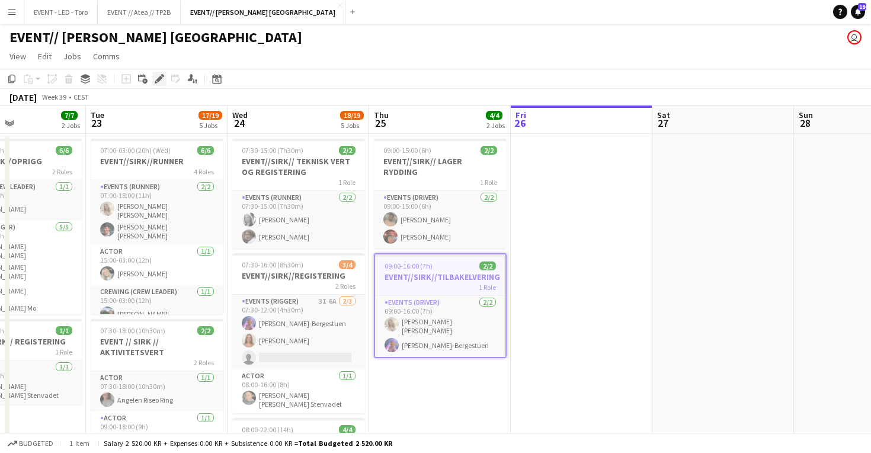
click at [155, 79] on icon "Edit" at bounding box center [159, 78] width 9 height 9
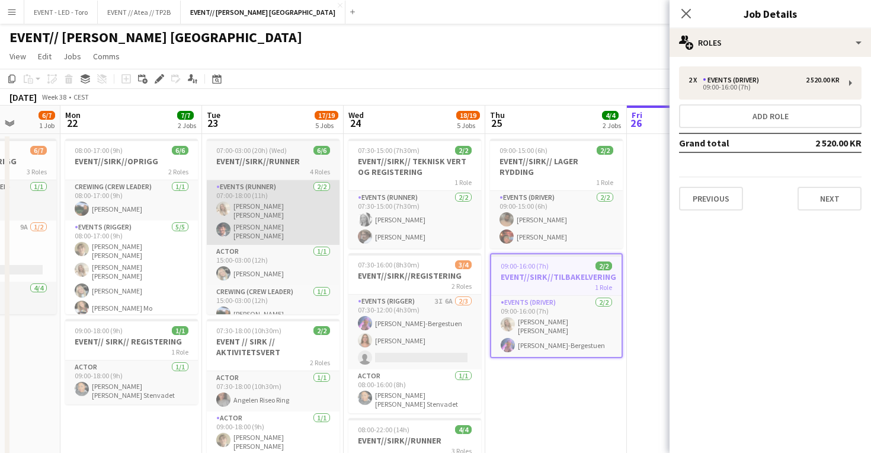
scroll to position [0, 326]
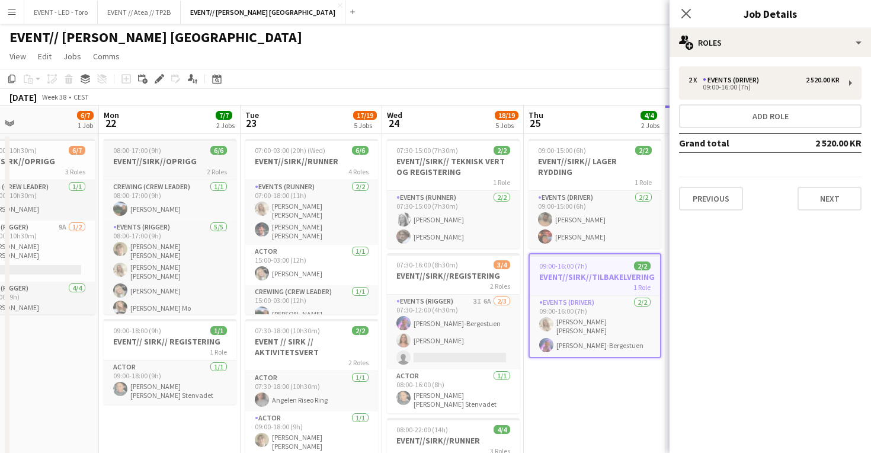
click at [178, 162] on h3 "EVENT//SIRK//OPRIGG" at bounding box center [170, 161] width 133 height 11
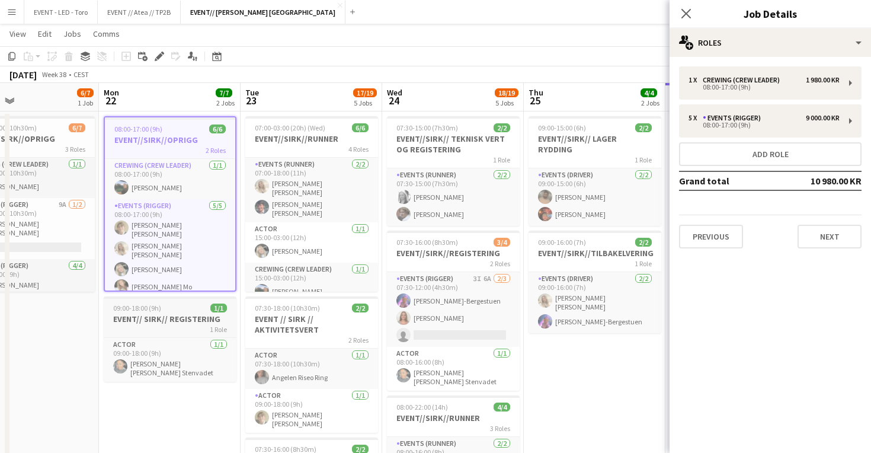
scroll to position [19, 0]
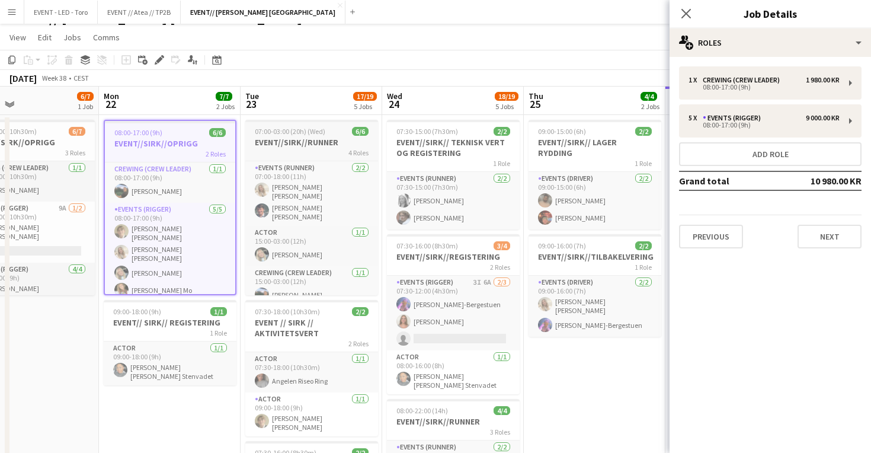
click at [324, 139] on h3 "EVENT//SIRK//RUNNER" at bounding box center [311, 142] width 133 height 11
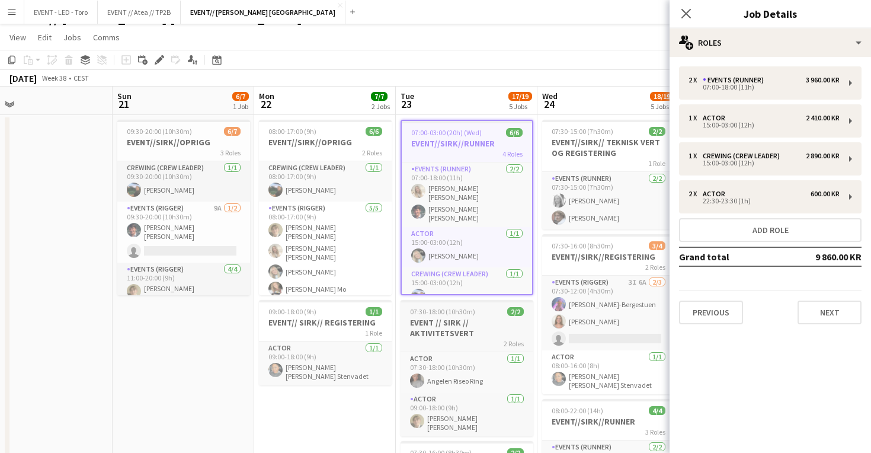
scroll to position [0, 279]
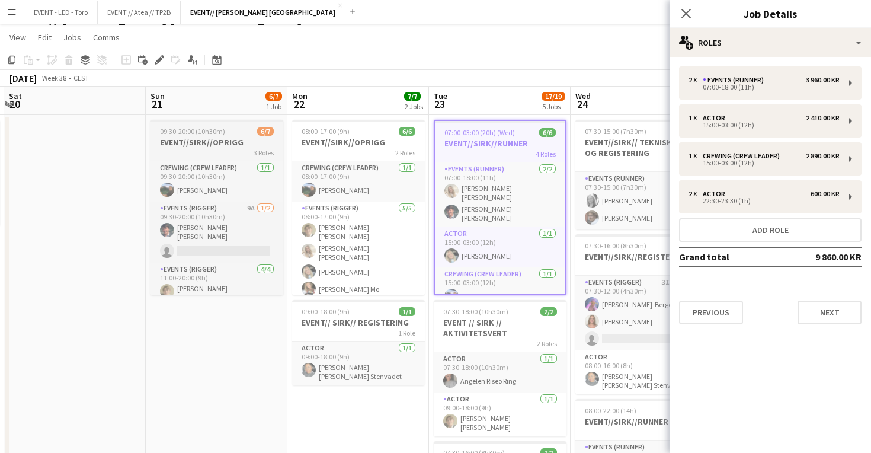
click at [236, 144] on h3 "EVENT//SIRK//OPRIGG" at bounding box center [217, 142] width 133 height 11
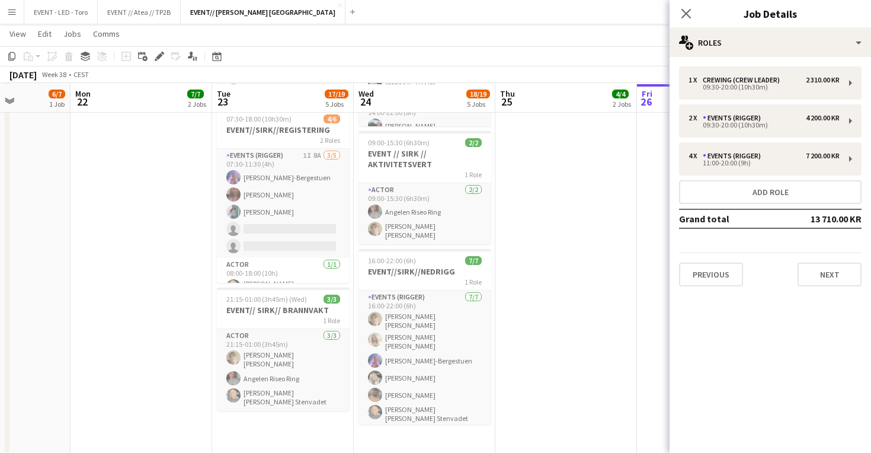
scroll to position [465, 0]
click at [418, 269] on h3 "EVENT//SIRK//NEDRIGG" at bounding box center [425, 272] width 133 height 11
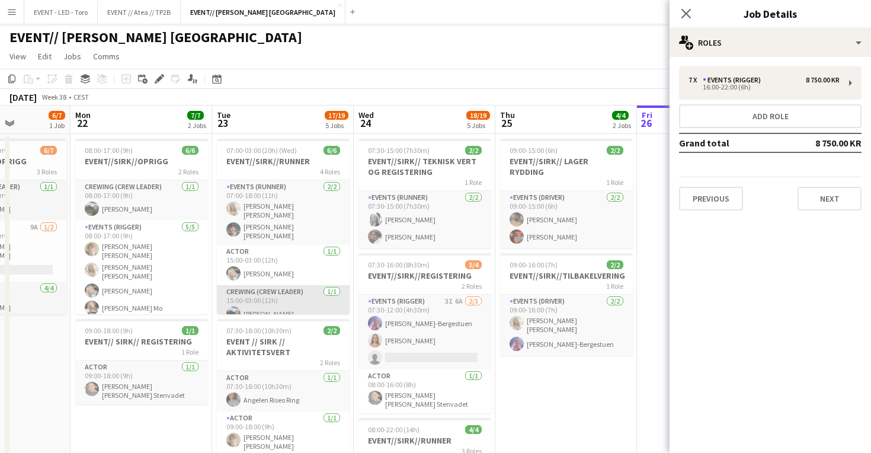
scroll to position [19, 0]
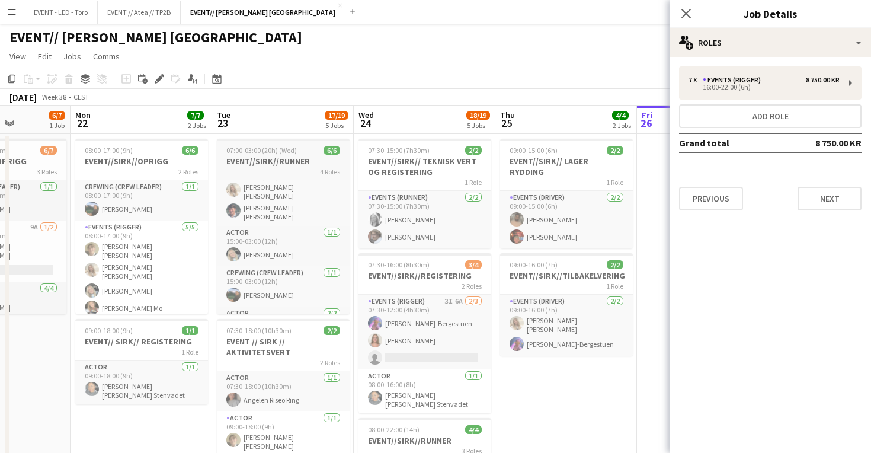
click at [290, 165] on h3 "EVENT//SIRK//RUNNER" at bounding box center [283, 161] width 133 height 11
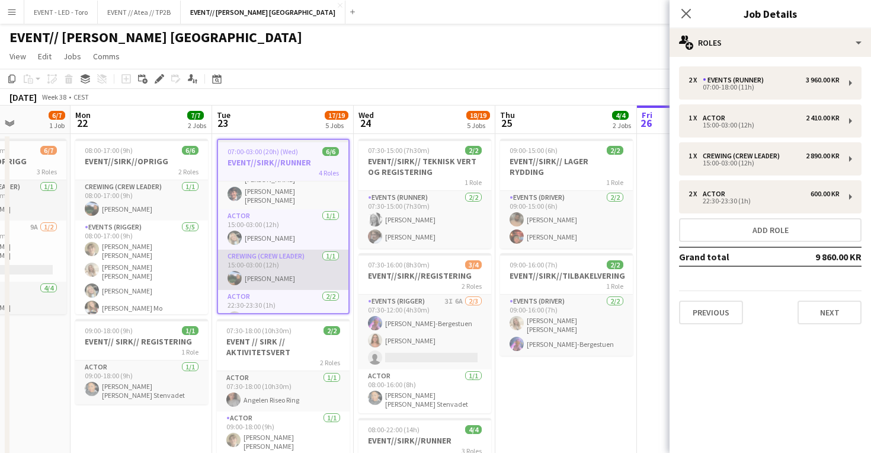
scroll to position [64, 0]
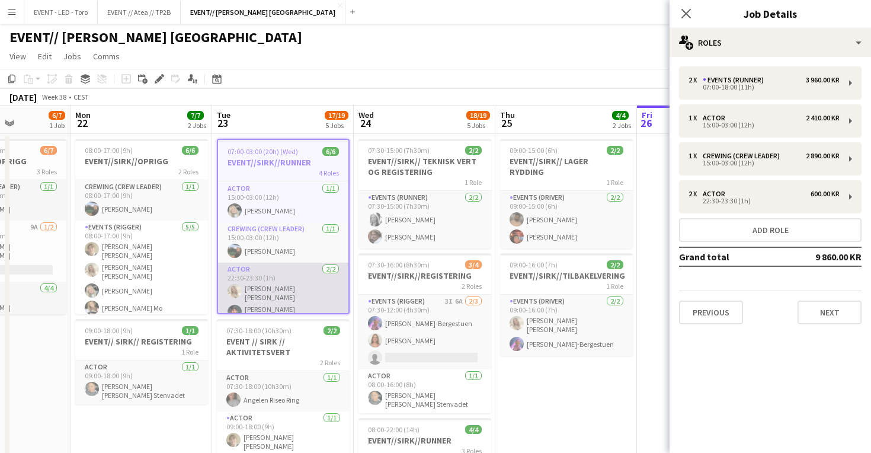
click at [285, 292] on app-card-role "Actor 2/2 22:30-23:30 (1h) Vanessa Riise Naas Eskil Fossum Solhaug" at bounding box center [283, 295] width 130 height 65
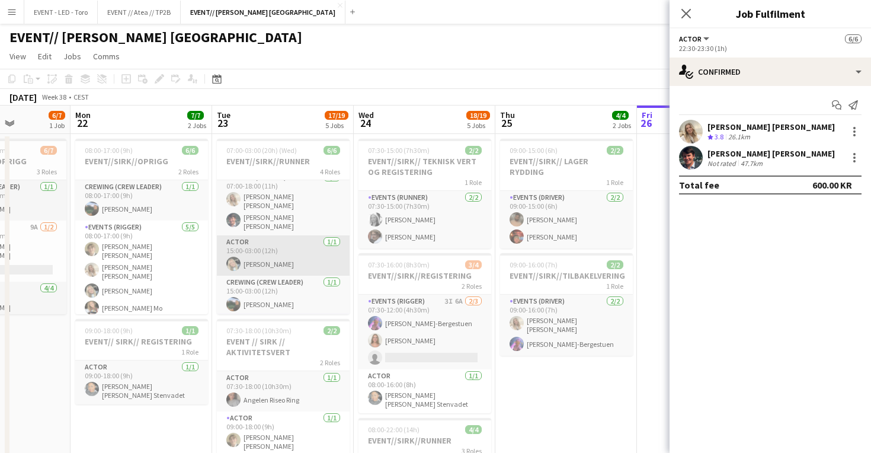
scroll to position [0, 0]
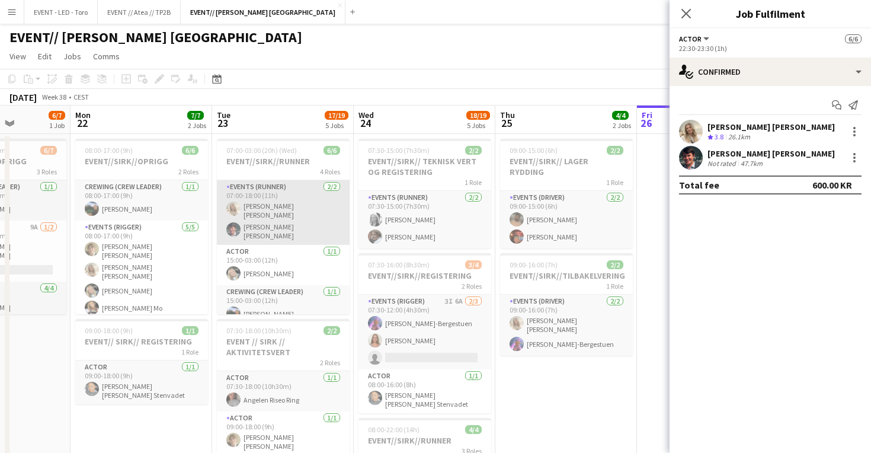
click at [297, 193] on app-card-role "Events (Runner) 2/2 07:00-18:00 (11h) Vanessa Riise Naas Eskil Fossum Solhaug" at bounding box center [283, 212] width 133 height 65
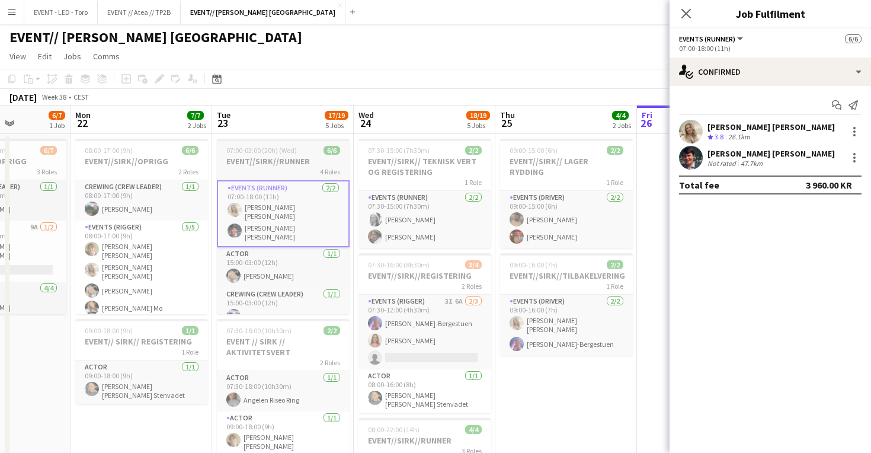
click at [297, 165] on h3 "EVENT//SIRK//RUNNER" at bounding box center [283, 161] width 133 height 11
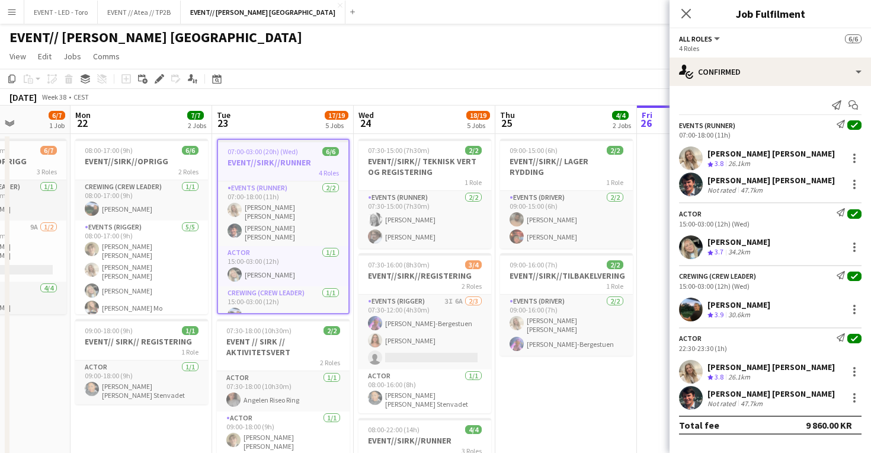
click at [291, 165] on h3 "EVENT//SIRK//RUNNER" at bounding box center [283, 162] width 130 height 11
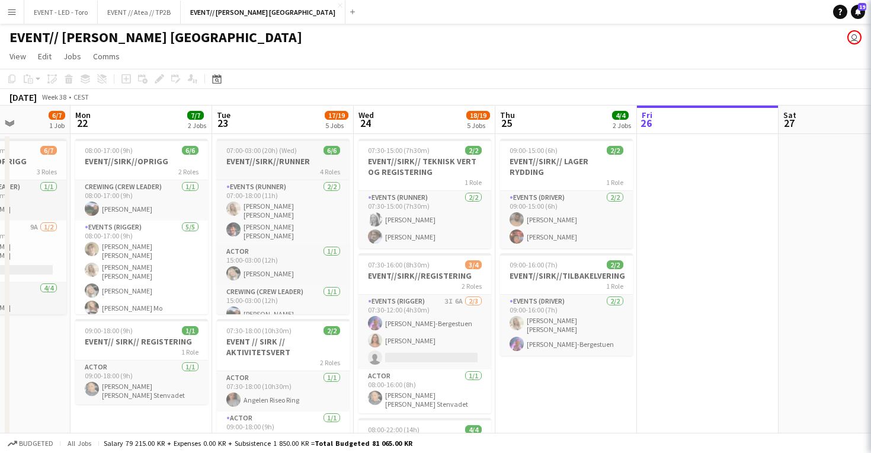
click at [295, 162] on h3 "EVENT//SIRK//RUNNER" at bounding box center [283, 161] width 133 height 11
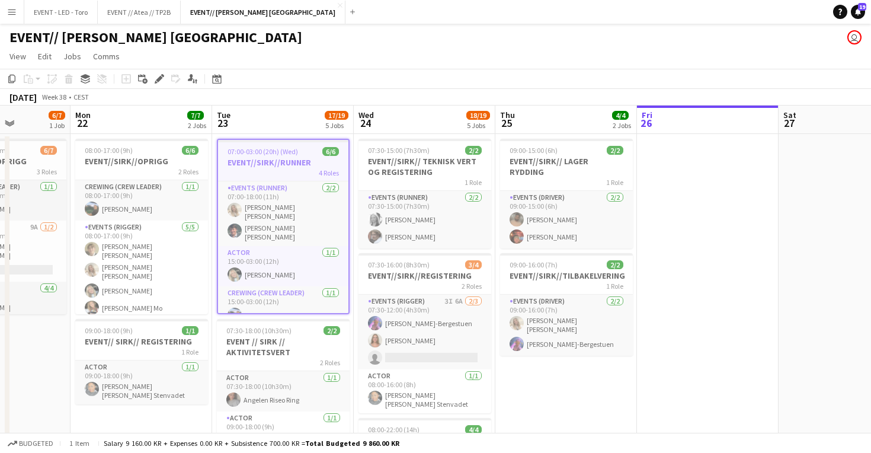
click at [297, 161] on h3 "EVENT//SIRK//RUNNER" at bounding box center [283, 162] width 130 height 11
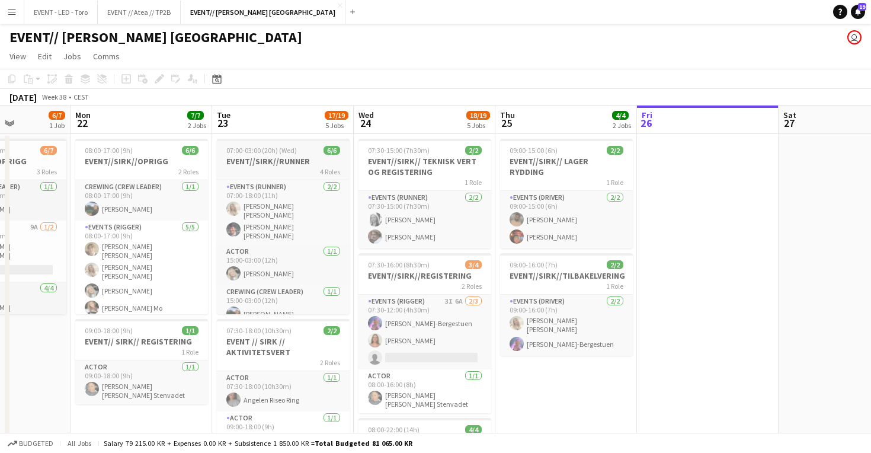
click at [287, 162] on h3 "EVENT//SIRK//RUNNER" at bounding box center [283, 161] width 133 height 11
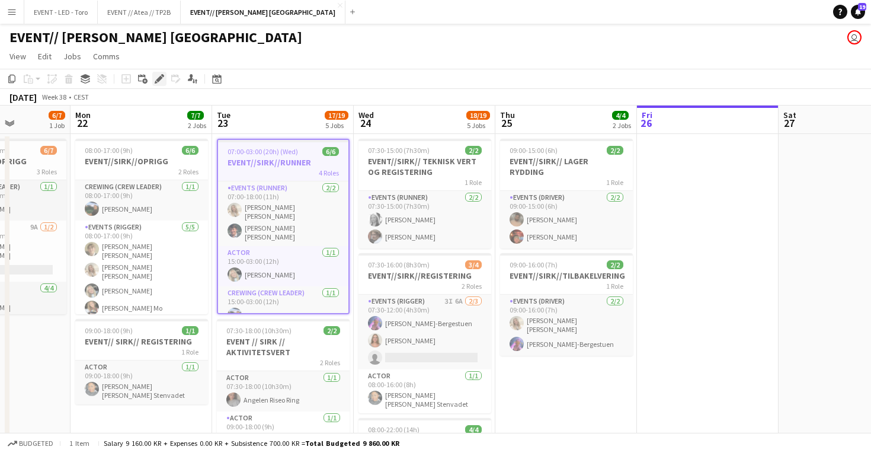
click at [161, 73] on div "Edit" at bounding box center [159, 79] width 14 height 14
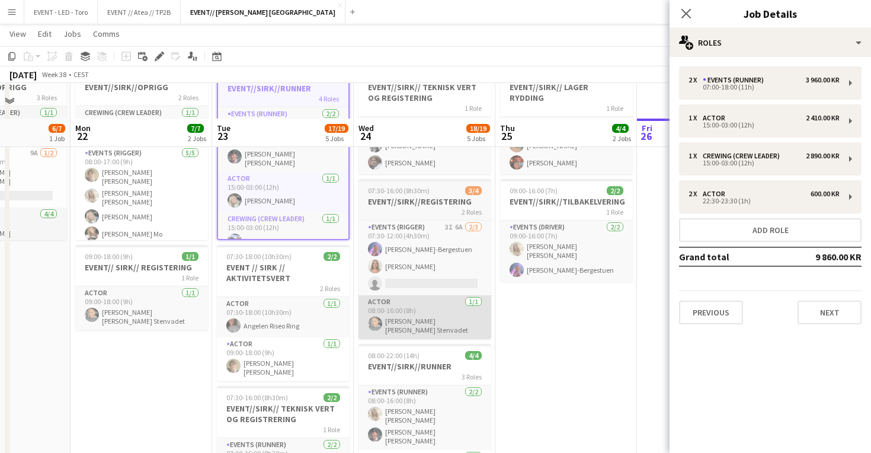
scroll to position [108, 0]
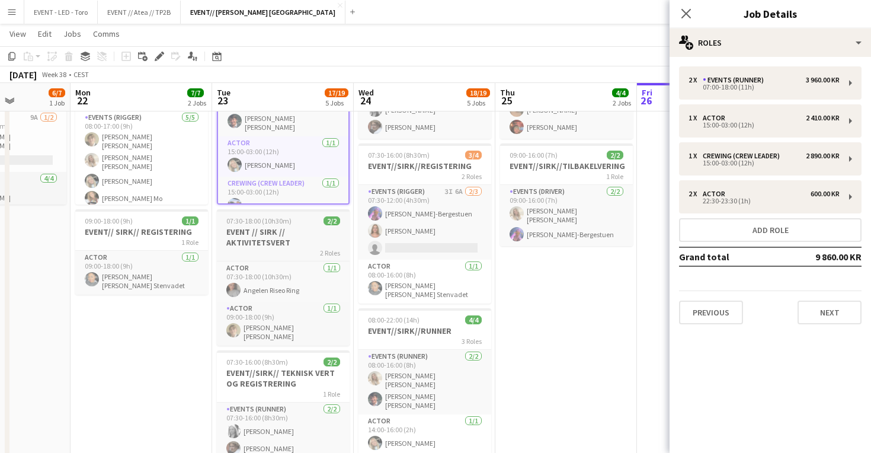
click at [284, 257] on div "2 Roles" at bounding box center [283, 252] width 133 height 9
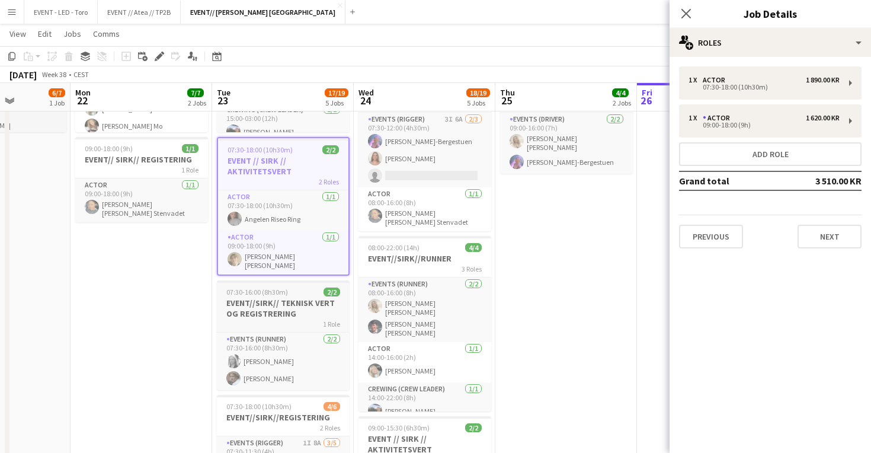
click at [298, 290] on div "07:30-16:00 (8h30m) 2/2" at bounding box center [283, 291] width 133 height 9
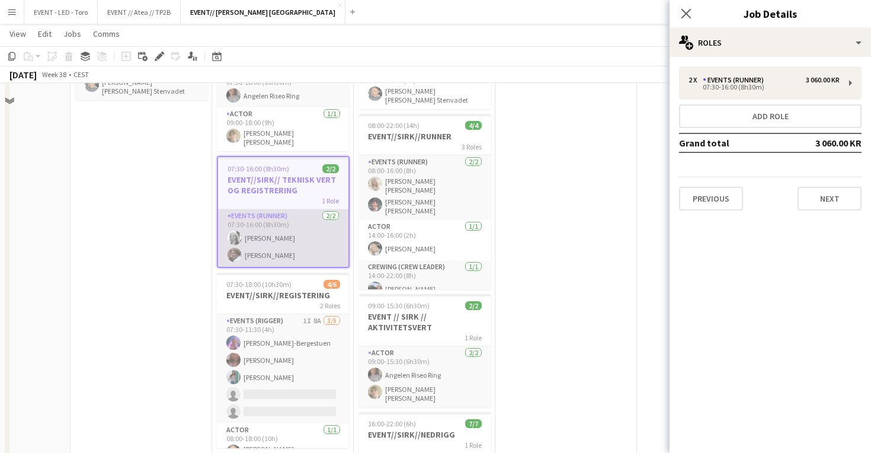
scroll to position [338, 0]
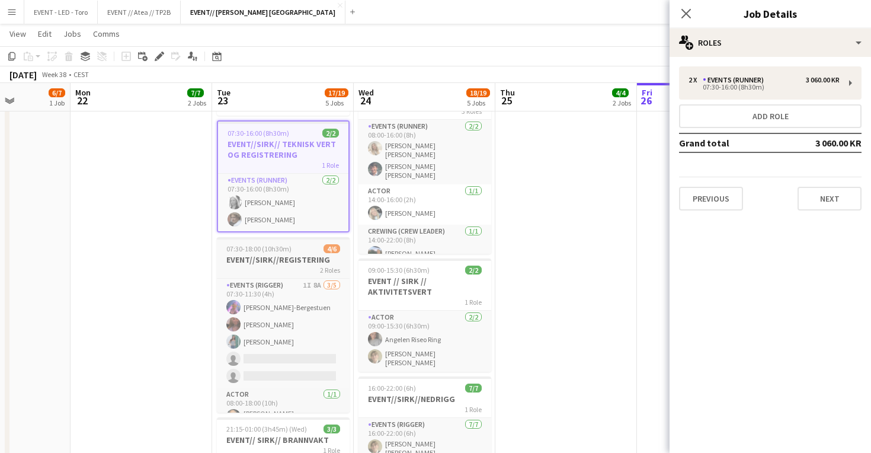
click at [294, 254] on h3 "EVENT//SIRK//REGISTERING" at bounding box center [283, 259] width 133 height 11
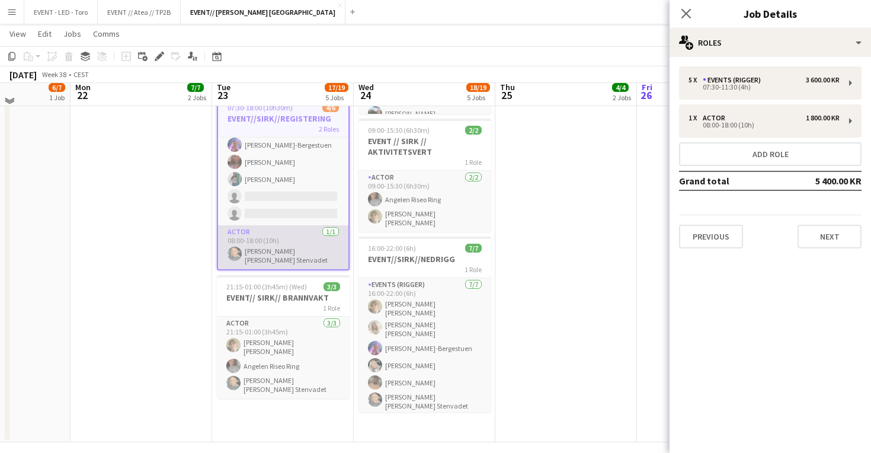
scroll to position [487, 0]
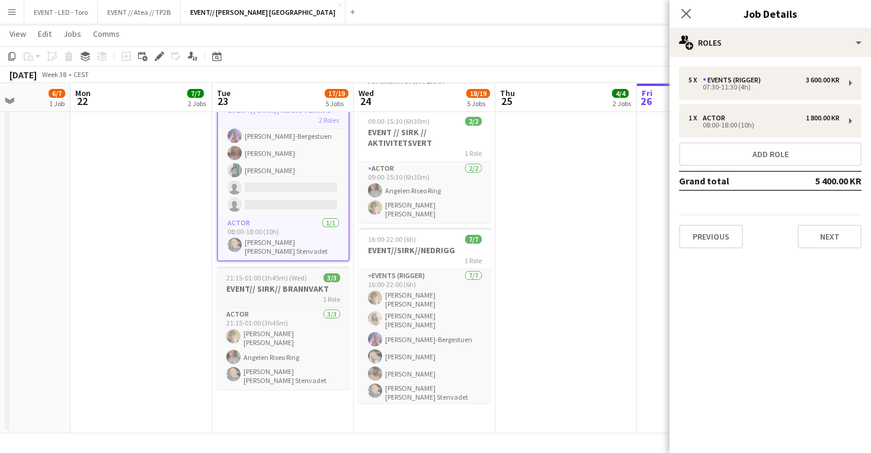
click at [293, 286] on h3 "EVENT// SIRK// BRANNVAKT" at bounding box center [283, 288] width 133 height 11
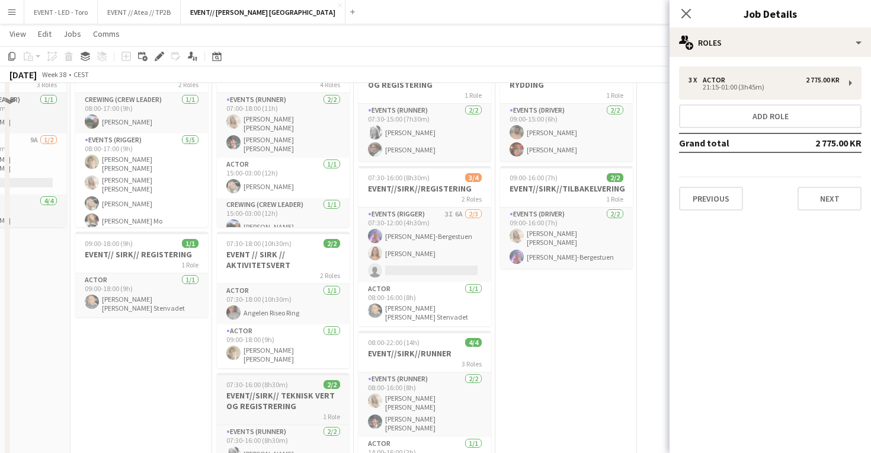
scroll to position [0, 0]
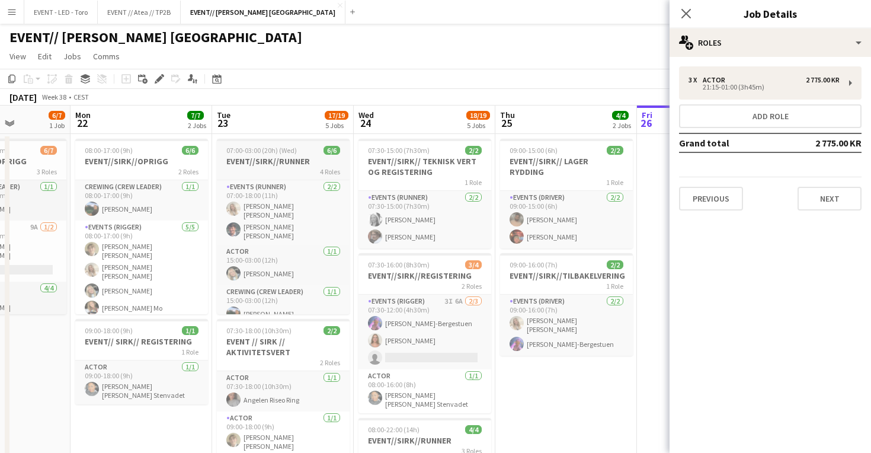
click at [271, 176] on app-job-card "07:00-03:00 (20h) (Wed) 6/6 EVENT//SIRK//RUNNER 4 Roles Events (Runner) 2/2 07:…" at bounding box center [283, 226] width 133 height 175
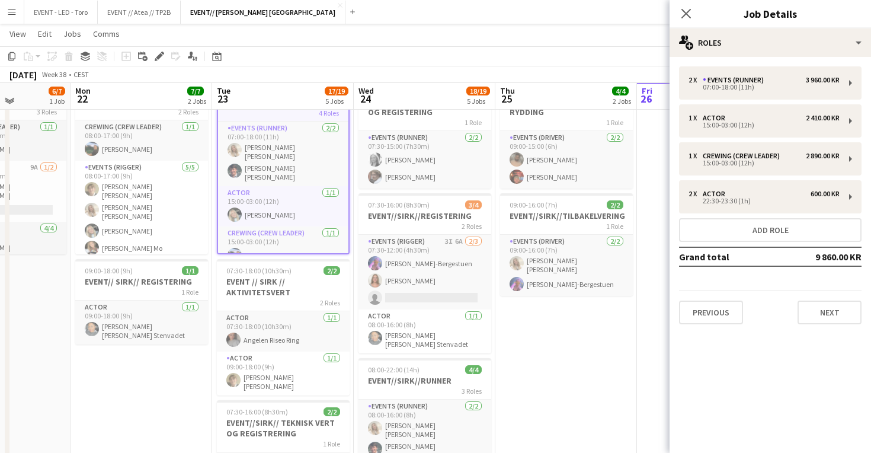
scroll to position [60, 0]
click at [276, 282] on h3 "EVENT // SIRK // AKTIVITETSVERT" at bounding box center [283, 285] width 133 height 21
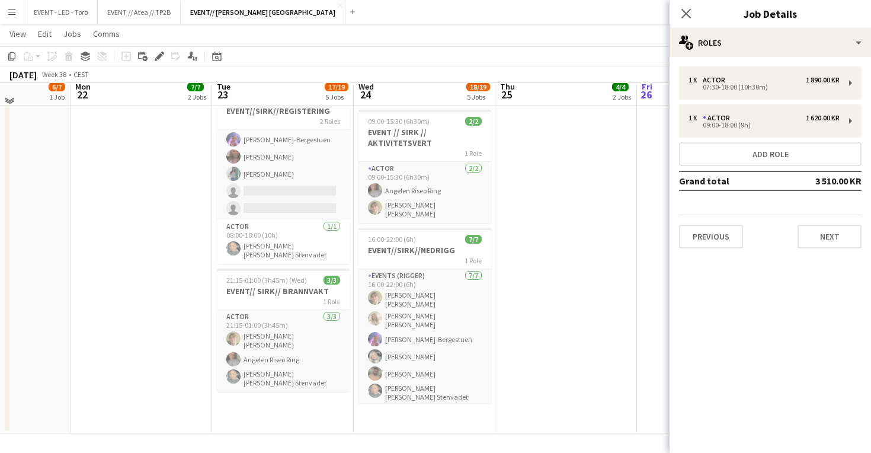
scroll to position [478, 0]
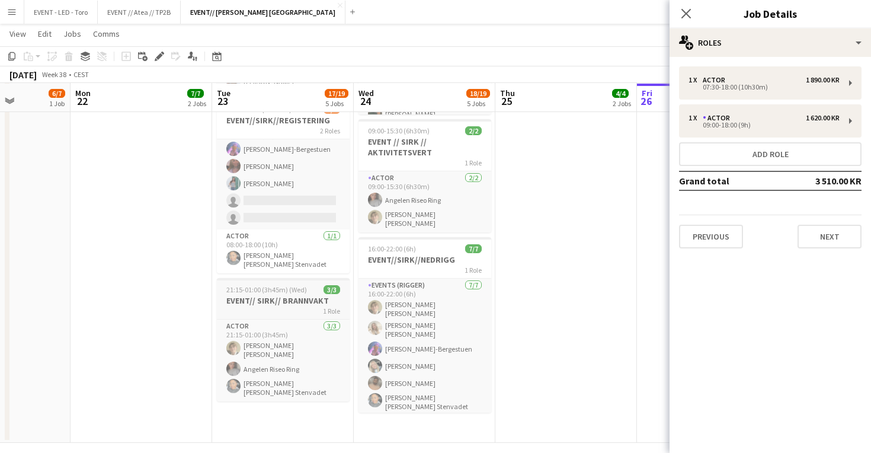
click at [303, 285] on span "21:15-01:00 (3h45m) (Wed)" at bounding box center [266, 289] width 81 height 9
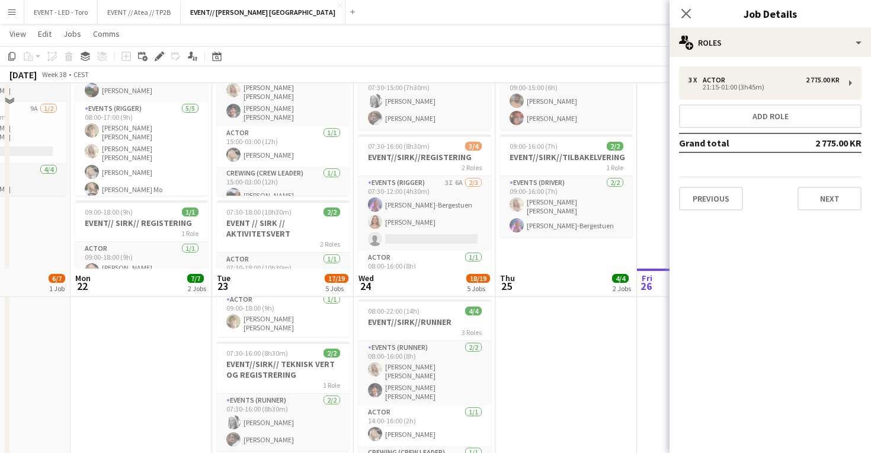
scroll to position [0, 0]
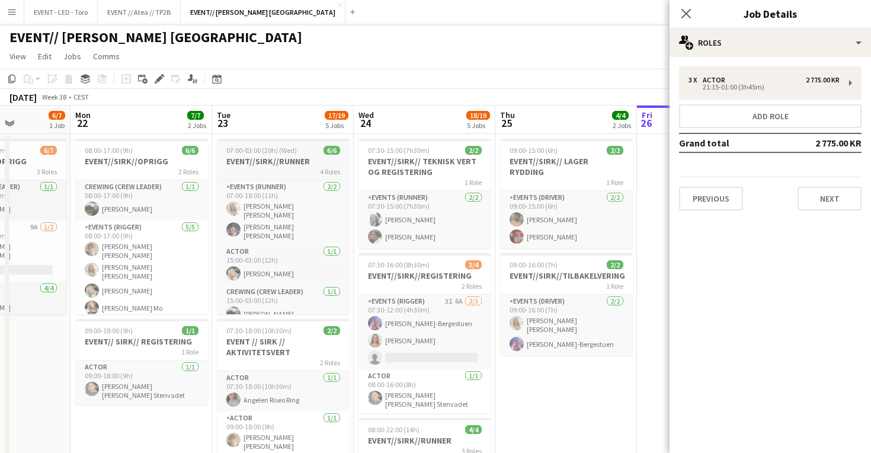
click at [297, 172] on div "4 Roles" at bounding box center [283, 171] width 133 height 9
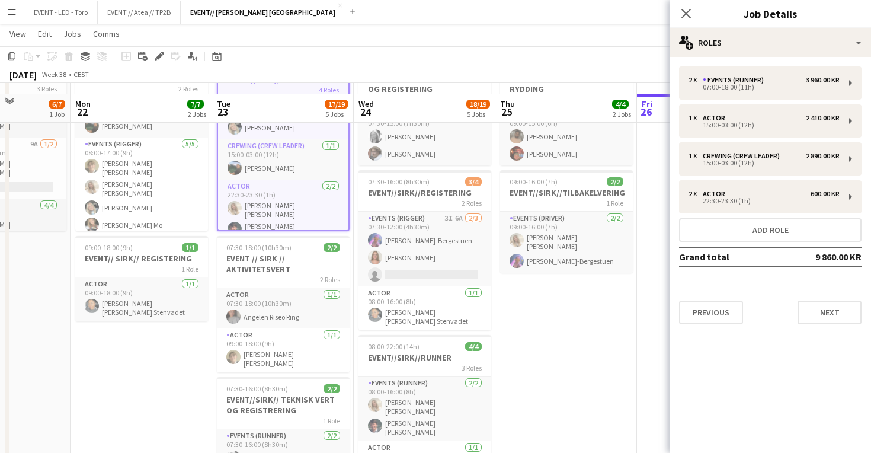
scroll to position [93, 0]
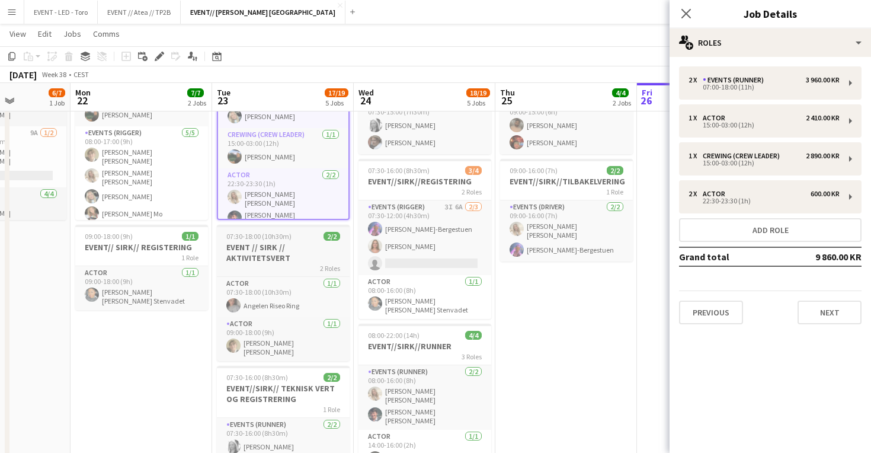
click at [285, 247] on h3 "EVENT // SIRK // AKTIVITETSVERT" at bounding box center [283, 252] width 133 height 21
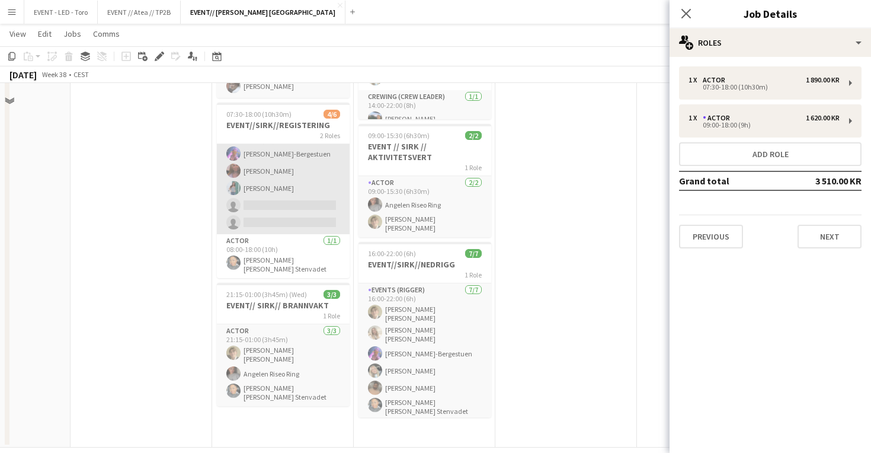
scroll to position [483, 0]
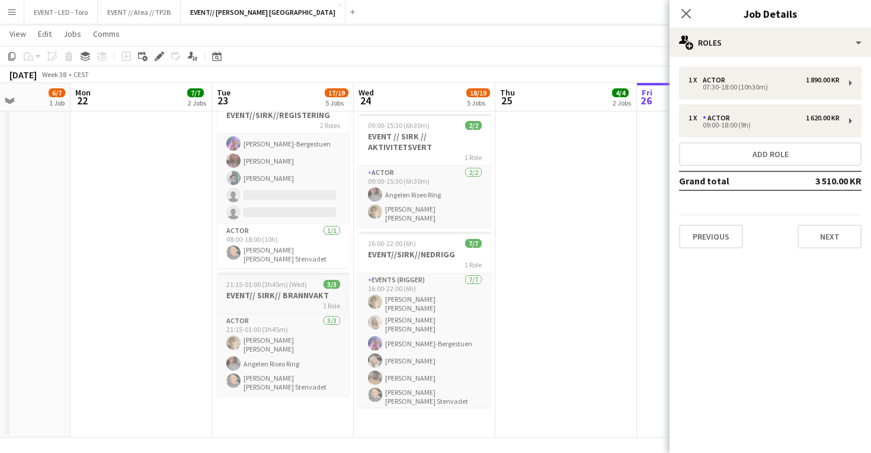
click at [289, 290] on h3 "EVENT// SIRK// BRANNVAKT" at bounding box center [283, 295] width 133 height 11
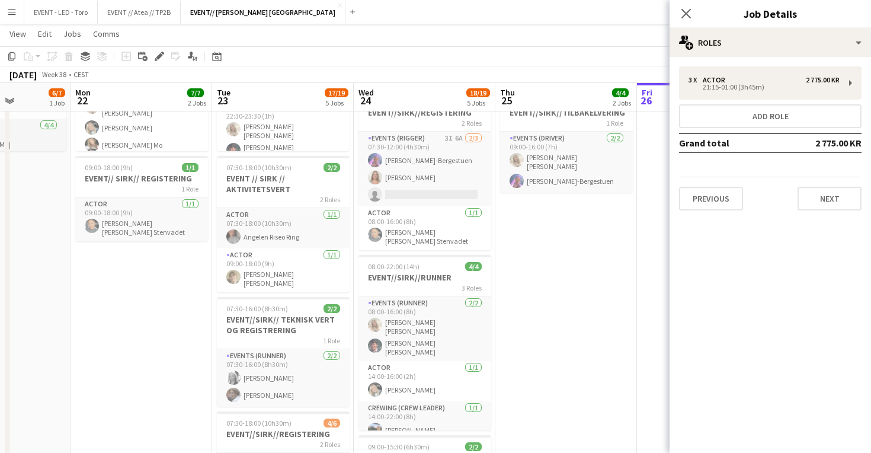
scroll to position [166, 0]
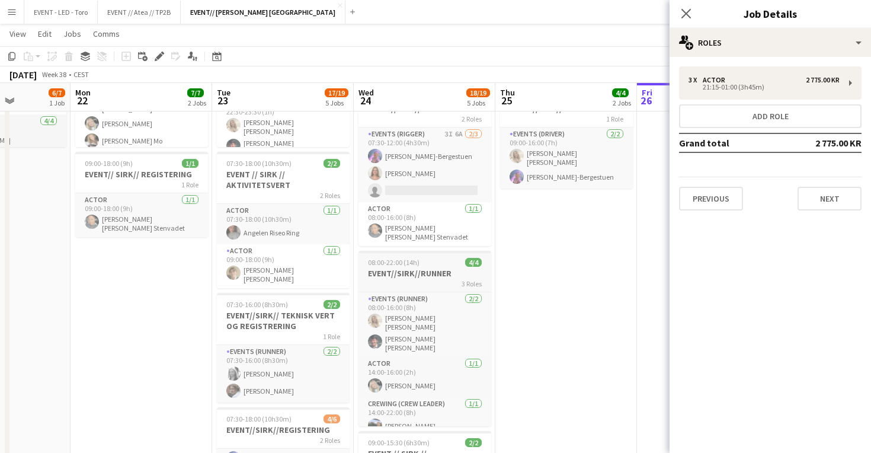
click at [420, 281] on div "3 Roles" at bounding box center [425, 283] width 133 height 9
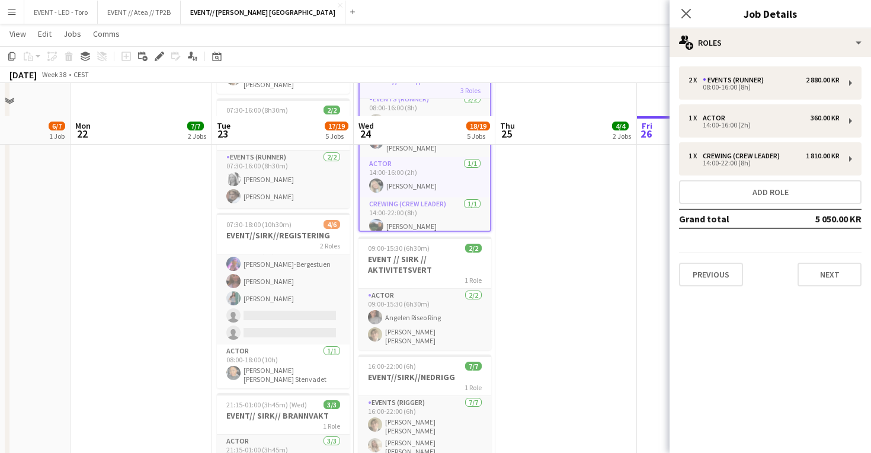
scroll to position [430, 0]
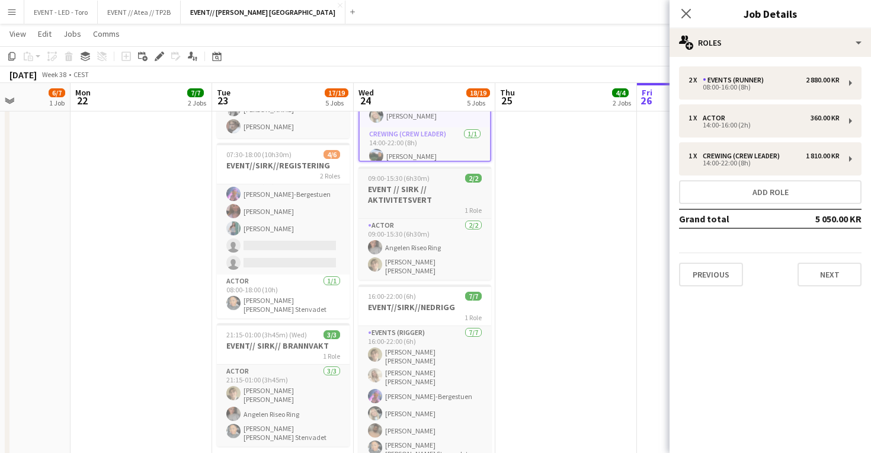
click at [436, 196] on h3 "EVENT // SIRK // AKTIVITETSVERT" at bounding box center [425, 194] width 133 height 21
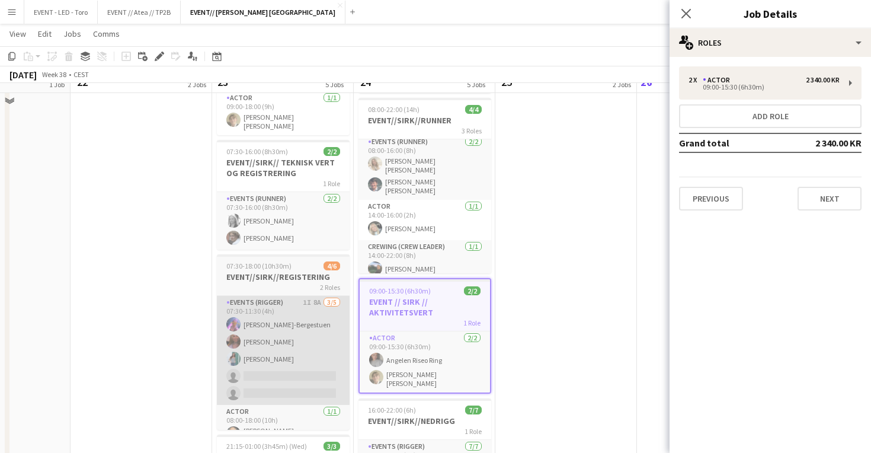
scroll to position [263, 0]
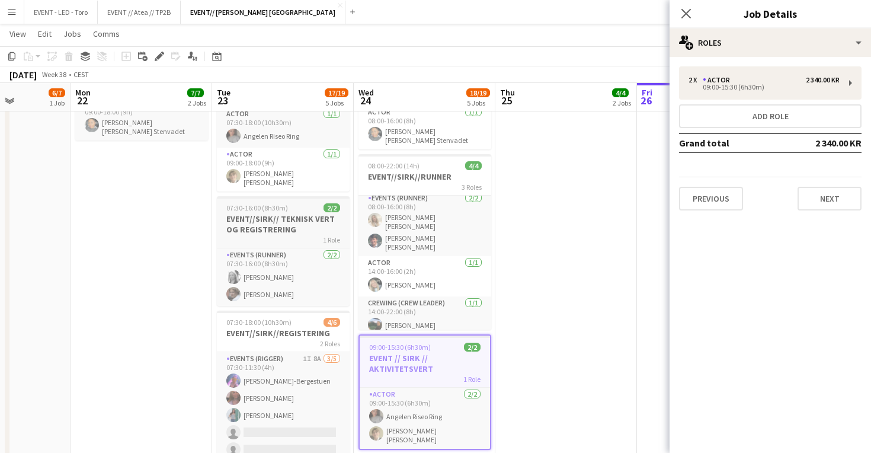
click at [292, 235] on div "1 Role" at bounding box center [283, 239] width 133 height 9
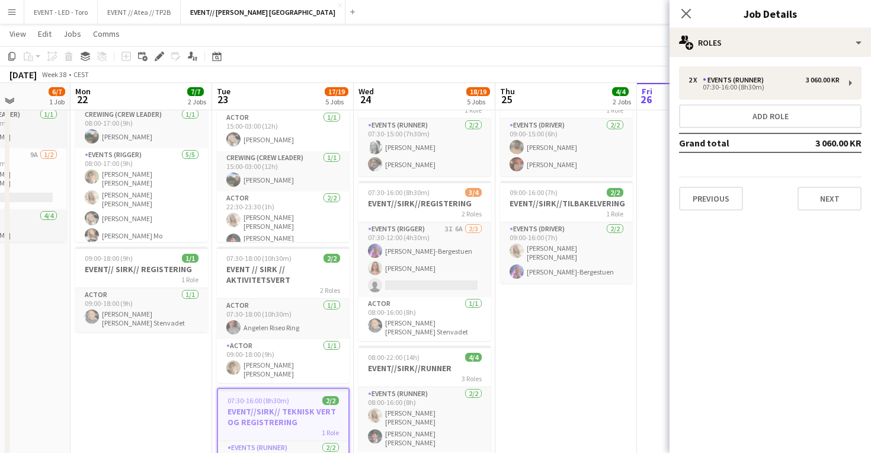
scroll to position [69, 0]
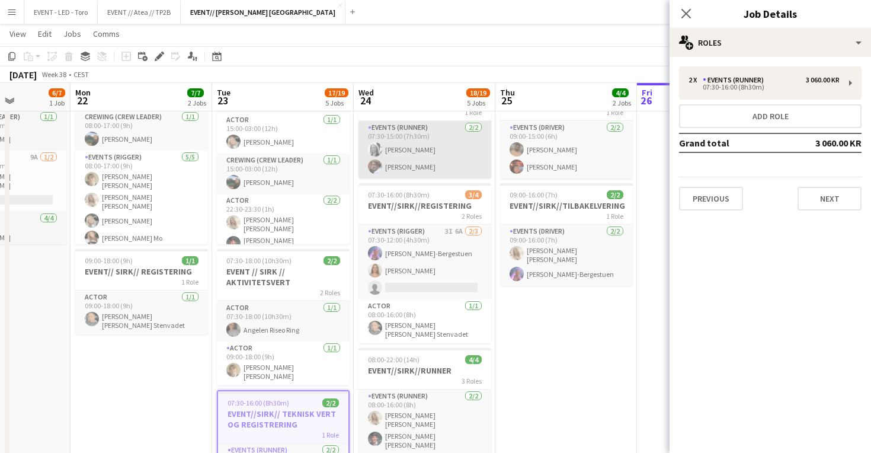
click at [421, 148] on app-card-role "Events (Runner) 2/2 07:30-15:00 (7h30m) Maria Grefberg Jesper Roth" at bounding box center [425, 149] width 133 height 57
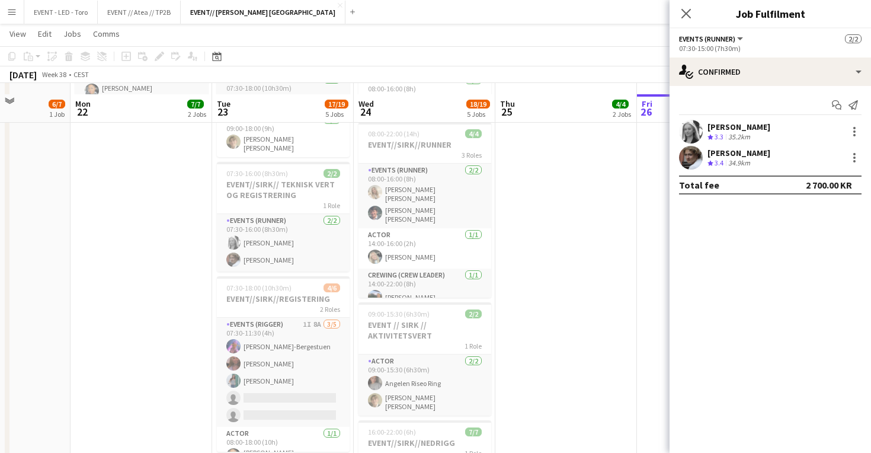
scroll to position [310, 0]
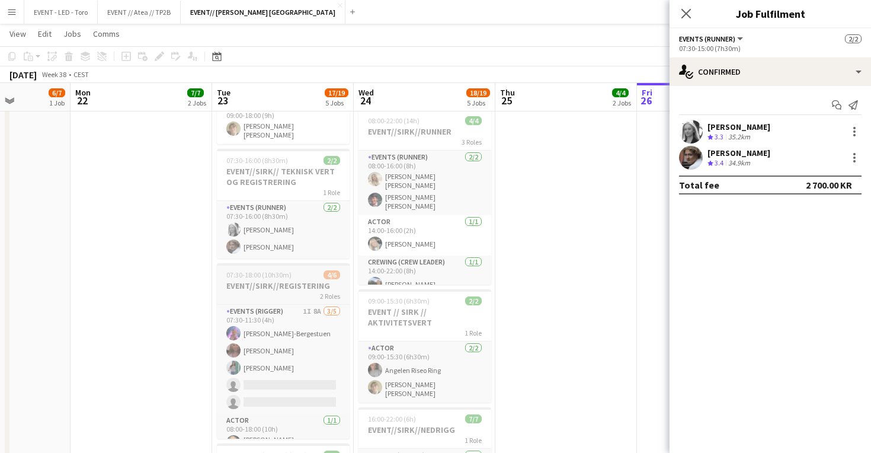
click at [289, 280] on h3 "EVENT//SIRK//REGISTERING" at bounding box center [283, 285] width 133 height 11
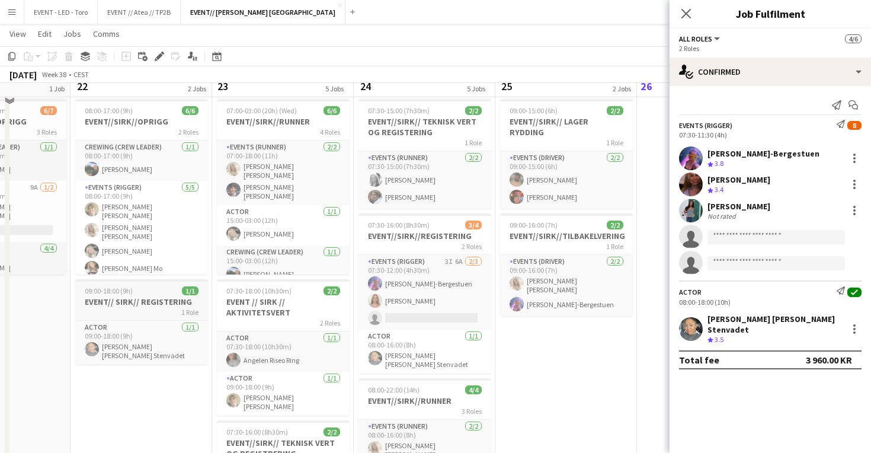
scroll to position [24, 0]
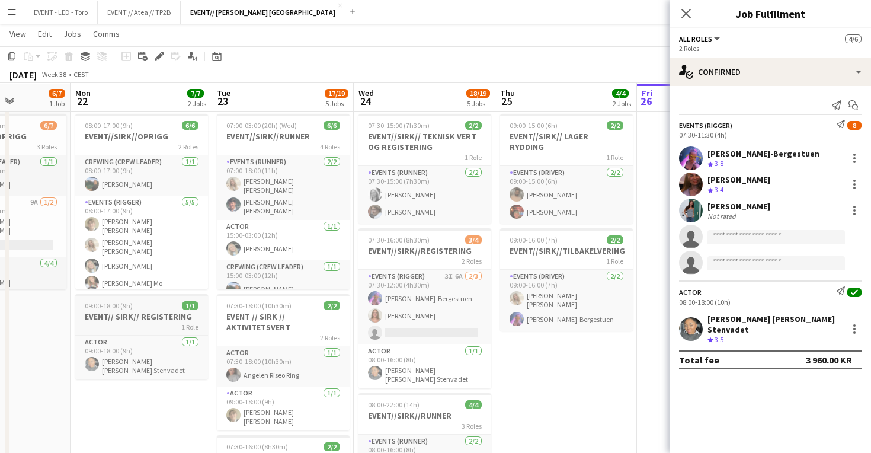
click at [151, 316] on h3 "EVENT// SIRK// REGISTERING" at bounding box center [141, 316] width 133 height 11
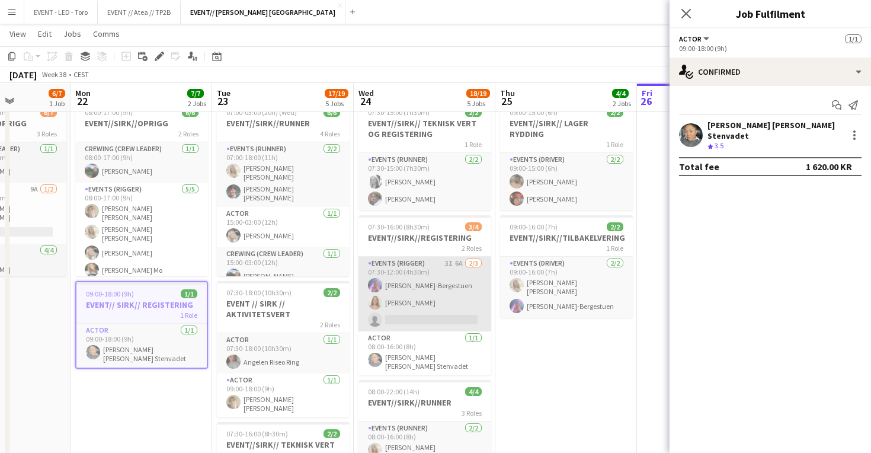
scroll to position [30, 0]
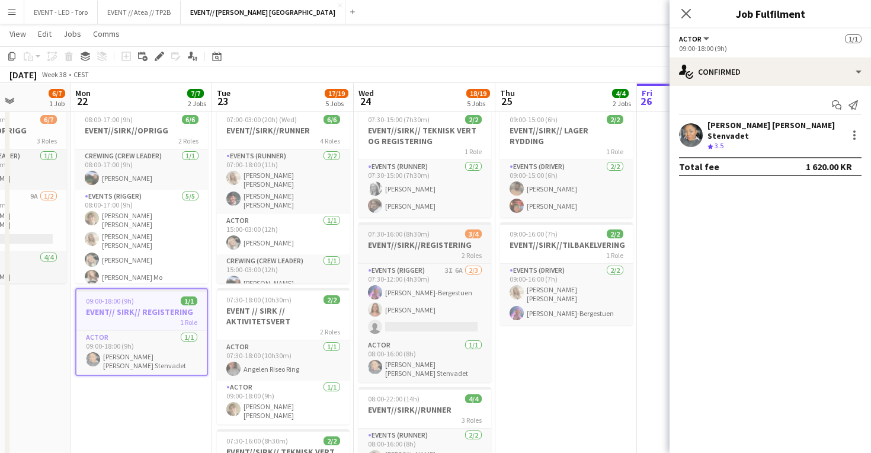
click at [444, 260] on app-job-card "07:30-16:00 (8h30m) 3/4 EVENT//SIRK//REGISTERING 2 Roles Events (Rigger) 3I 6A …" at bounding box center [425, 302] width 133 height 160
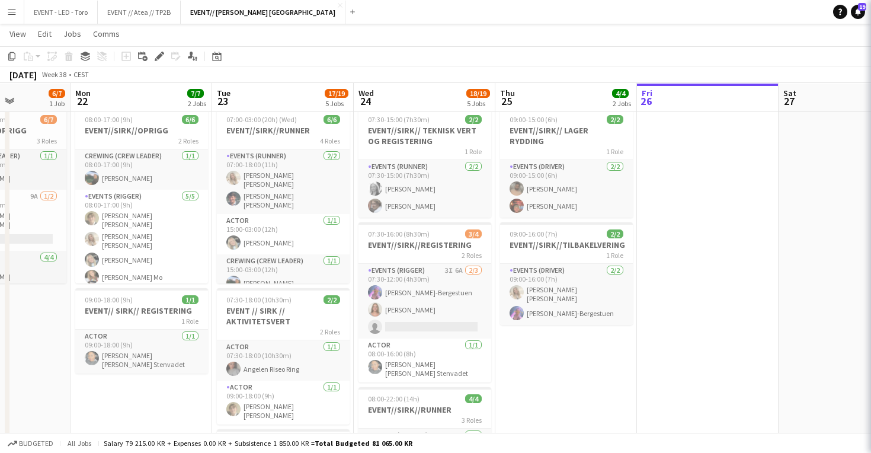
scroll to position [0, 0]
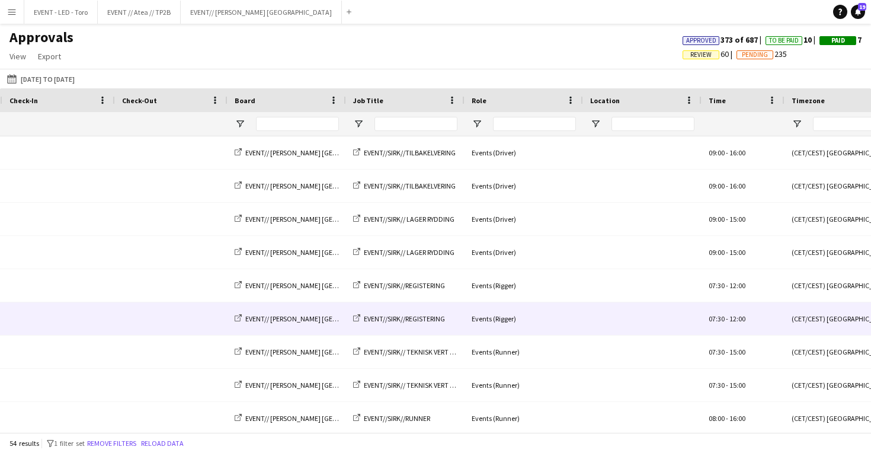
scroll to position [0, 152]
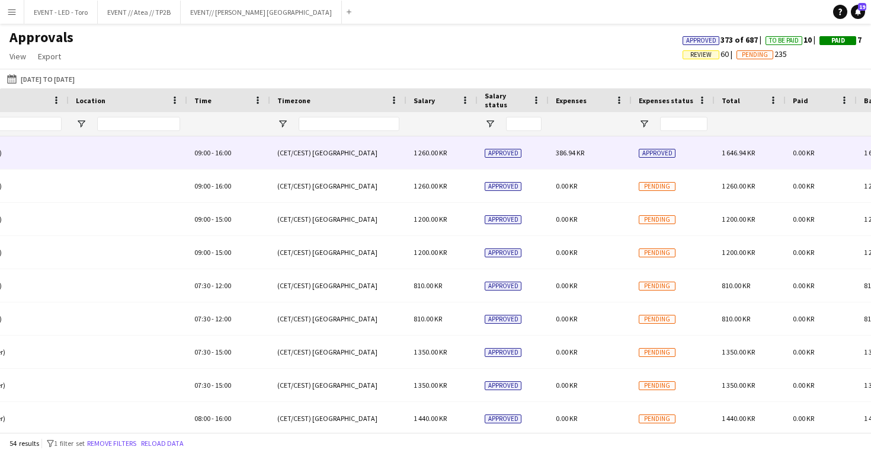
click at [574, 155] on span "386.94 KR" at bounding box center [570, 152] width 28 height 9
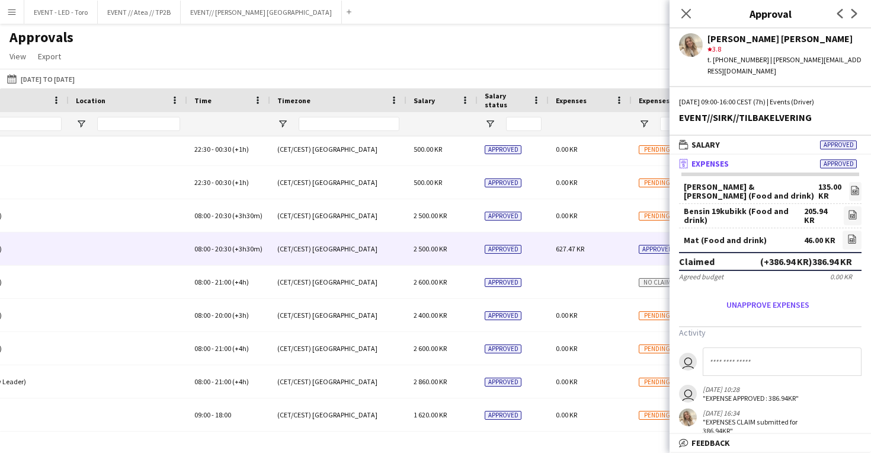
click at [575, 261] on div "627.47 KR" at bounding box center [590, 248] width 83 height 33
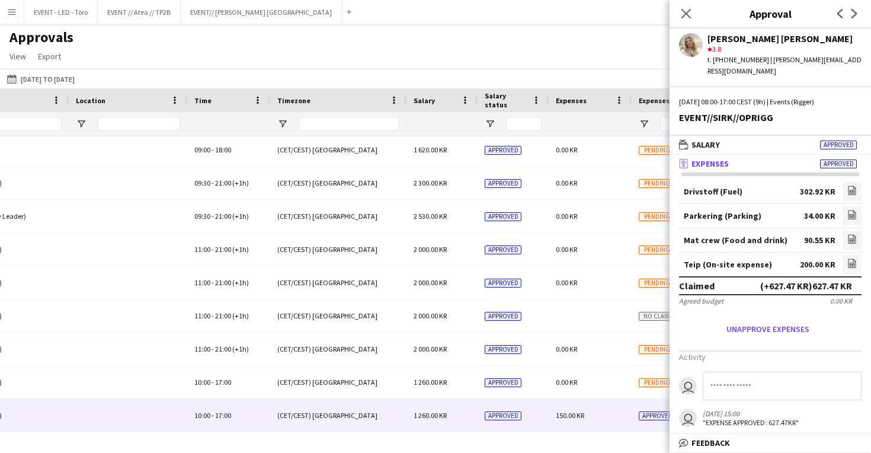
click at [596, 415] on div "150.00 KR" at bounding box center [590, 415] width 83 height 33
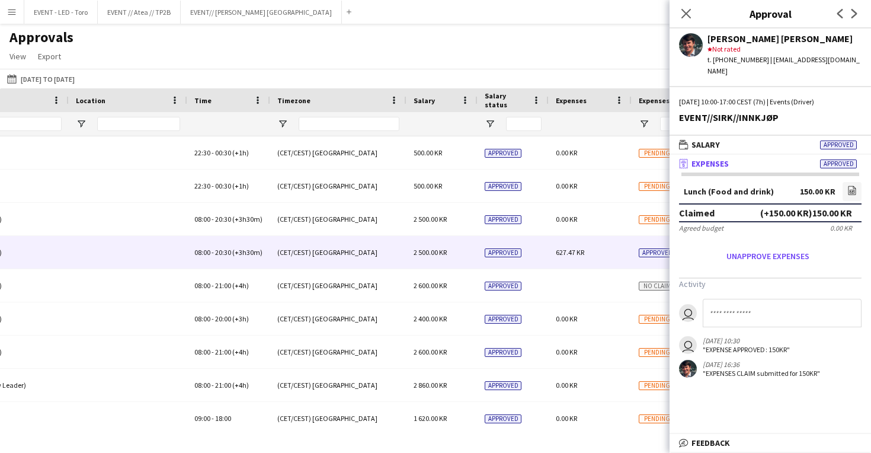
click at [569, 242] on div "627.47 KR" at bounding box center [590, 252] width 83 height 33
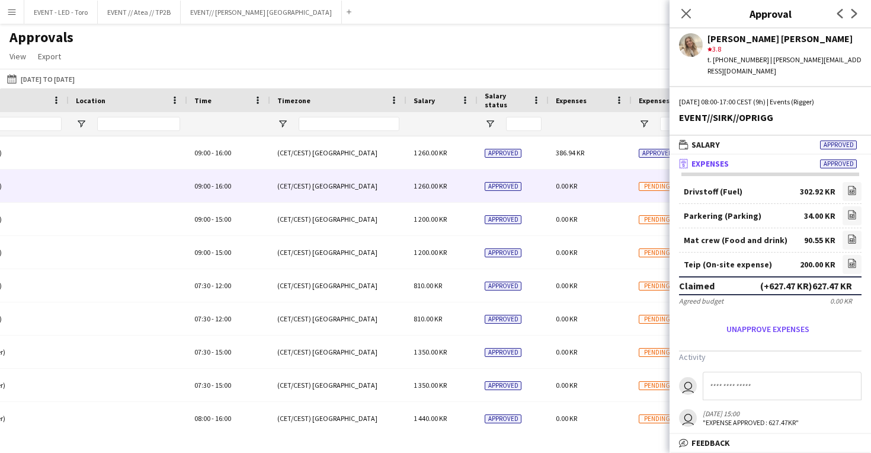
click at [577, 173] on div "0.00 KR" at bounding box center [590, 186] width 83 height 33
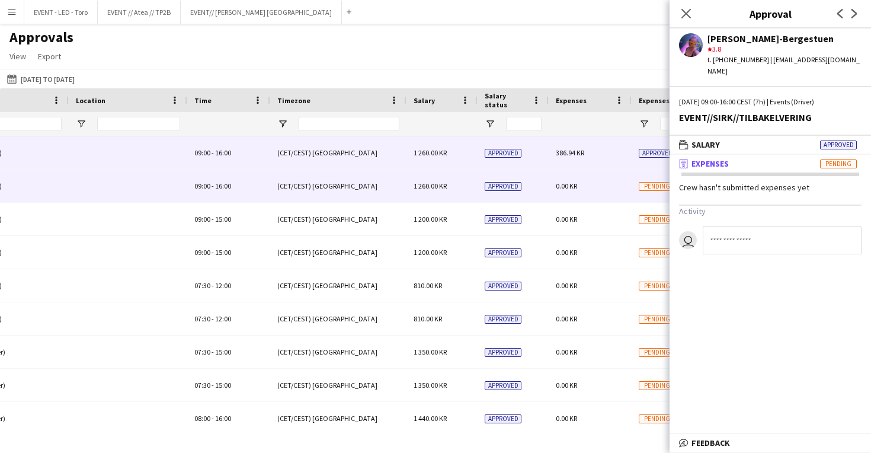
click at [581, 155] on span "386.94 KR" at bounding box center [570, 152] width 28 height 9
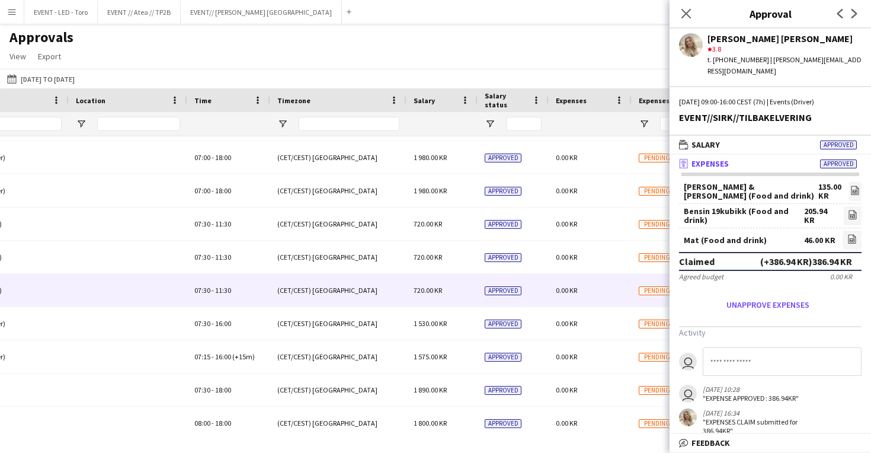
scroll to position [778, 0]
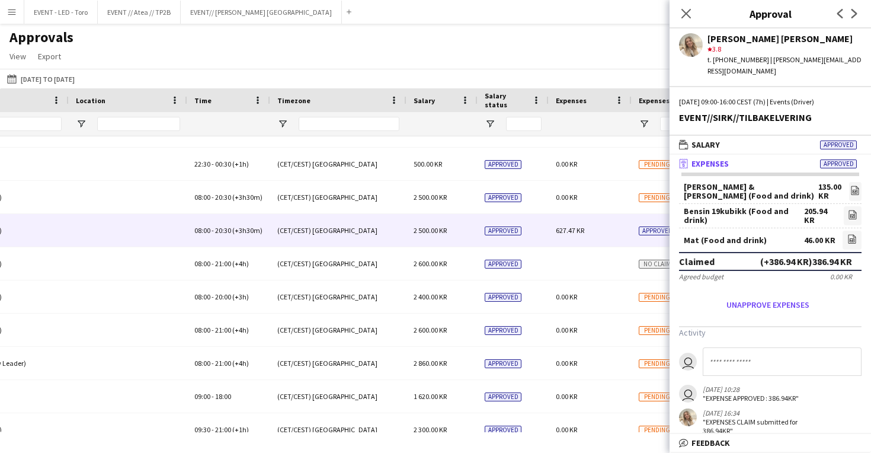
click at [590, 229] on div "627.47 KR" at bounding box center [590, 230] width 83 height 33
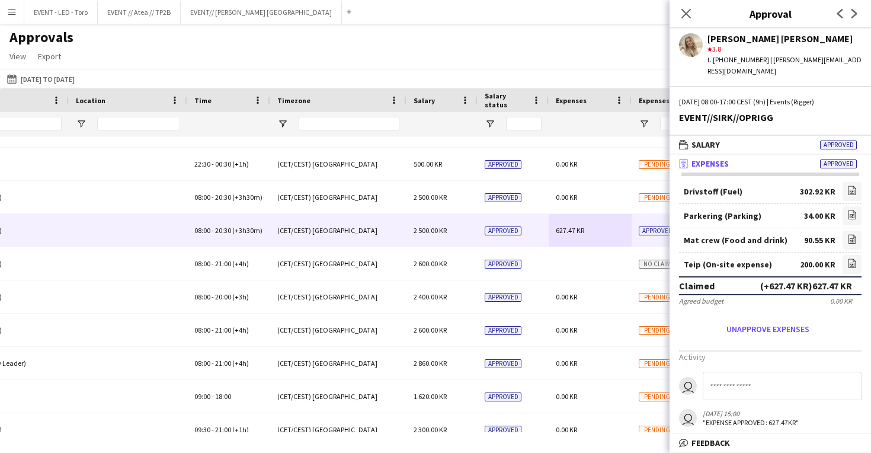
click at [589, 17] on app-navbar "Menu Boards Boards Boards All jobs Status Workforce Workforce My Workforce Recr…" at bounding box center [435, 12] width 871 height 24
